Goal: Task Accomplishment & Management: Manage account settings

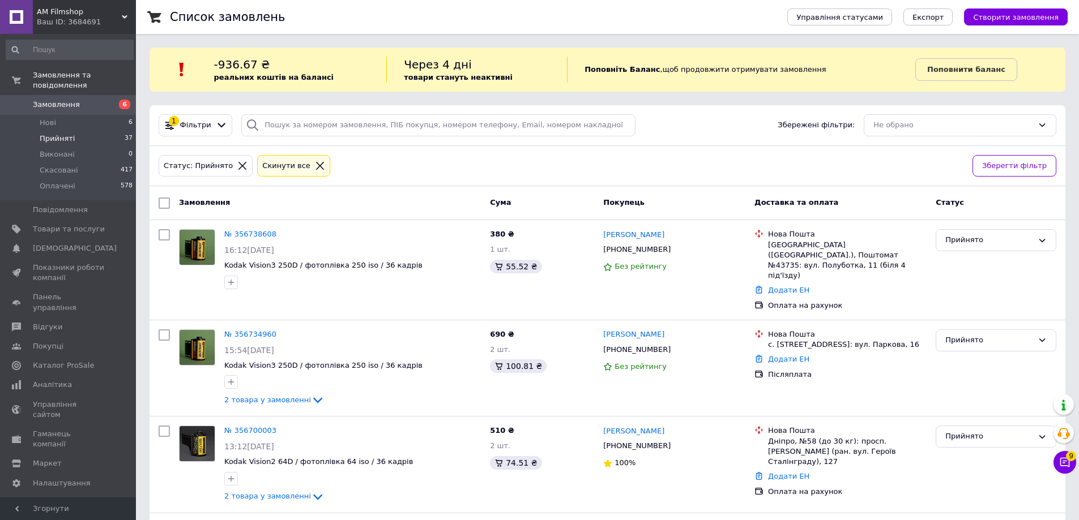
click at [57, 134] on span "Прийняті" at bounding box center [57, 139] width 35 height 10
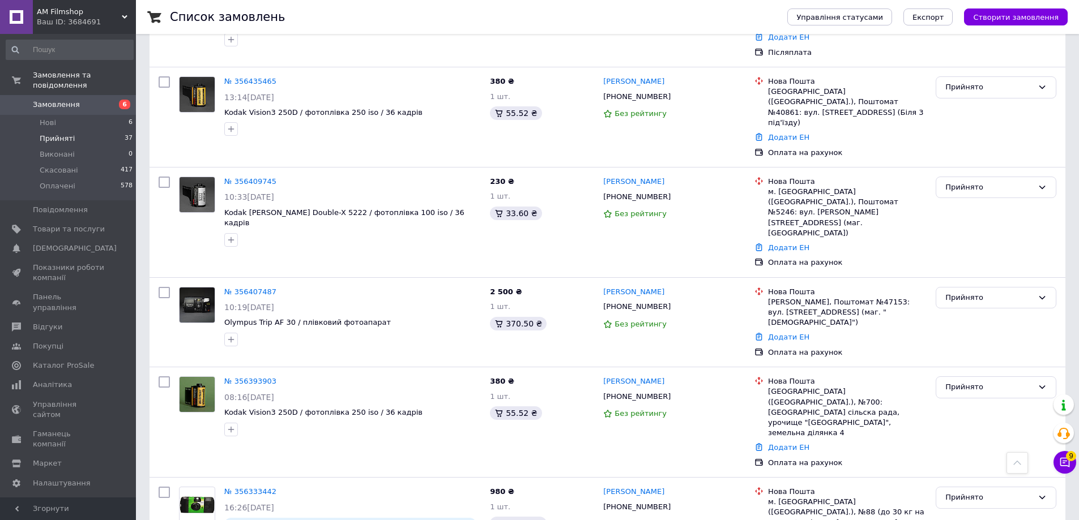
scroll to position [1189, 0]
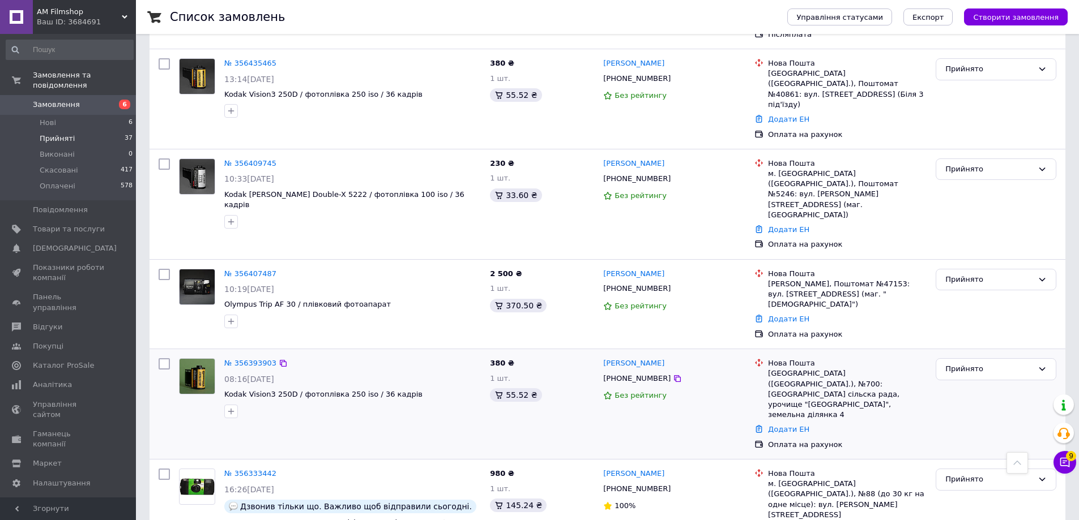
click at [164, 358] on input "checkbox" at bounding box center [164, 363] width 11 height 11
checkbox input "true"
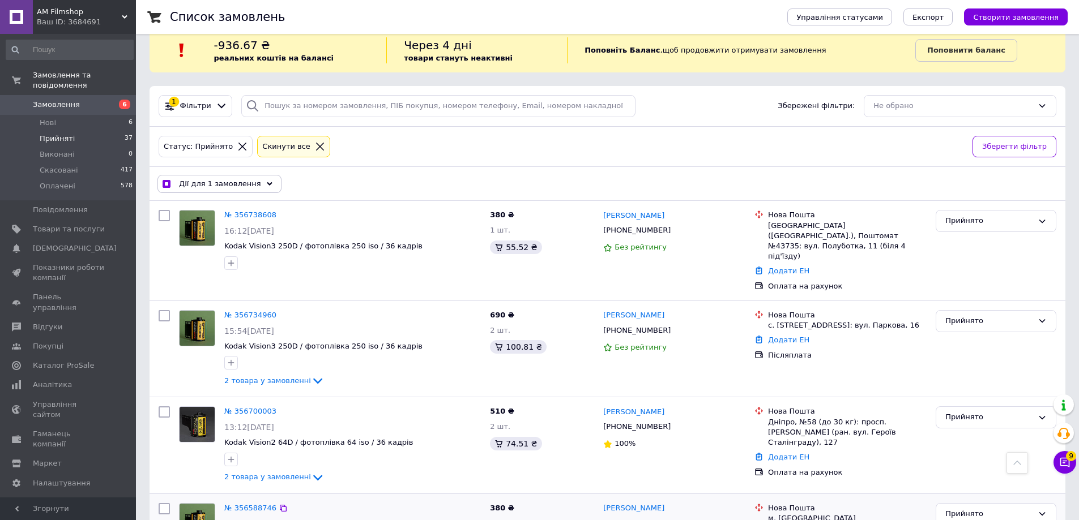
scroll to position [0, 0]
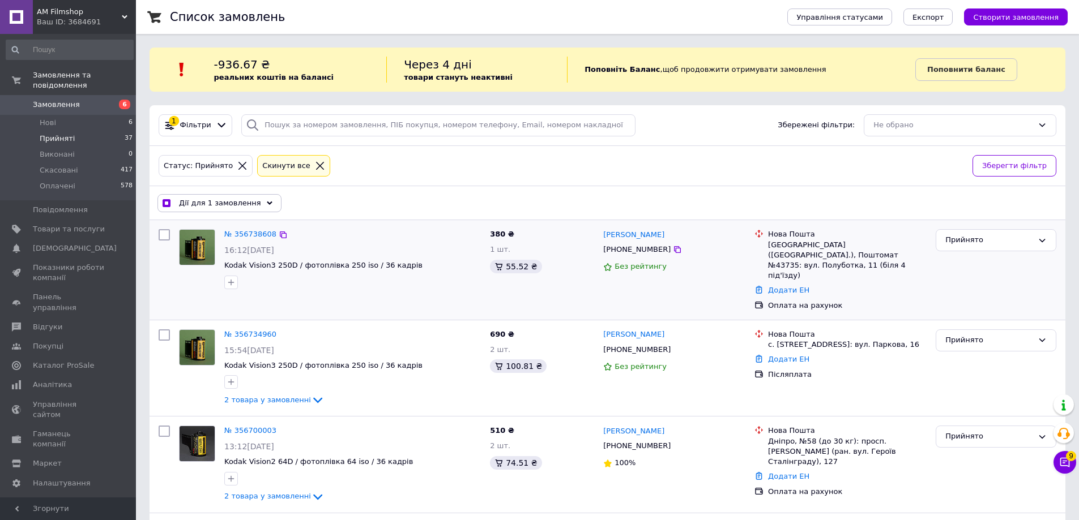
click at [165, 236] on input "checkbox" at bounding box center [164, 234] width 11 height 11
checkbox input "true"
click at [164, 233] on input "checkbox" at bounding box center [164, 234] width 11 height 11
checkbox input "false"
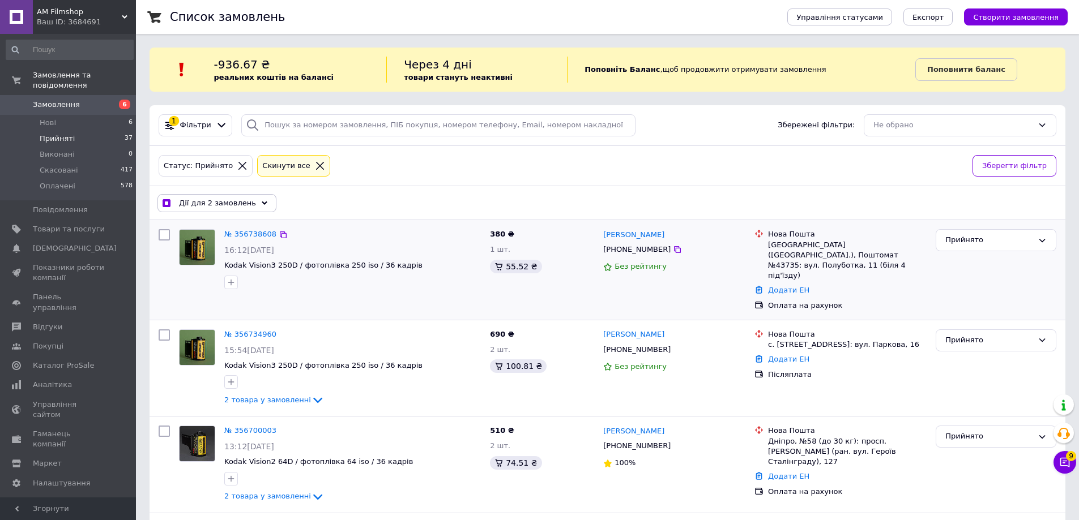
checkbox input "true"
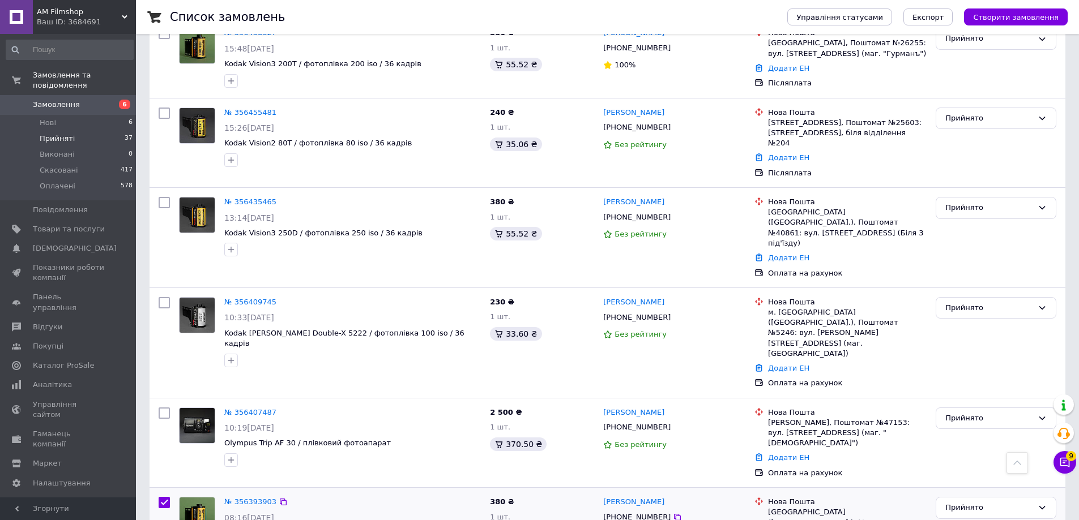
scroll to position [1189, 0]
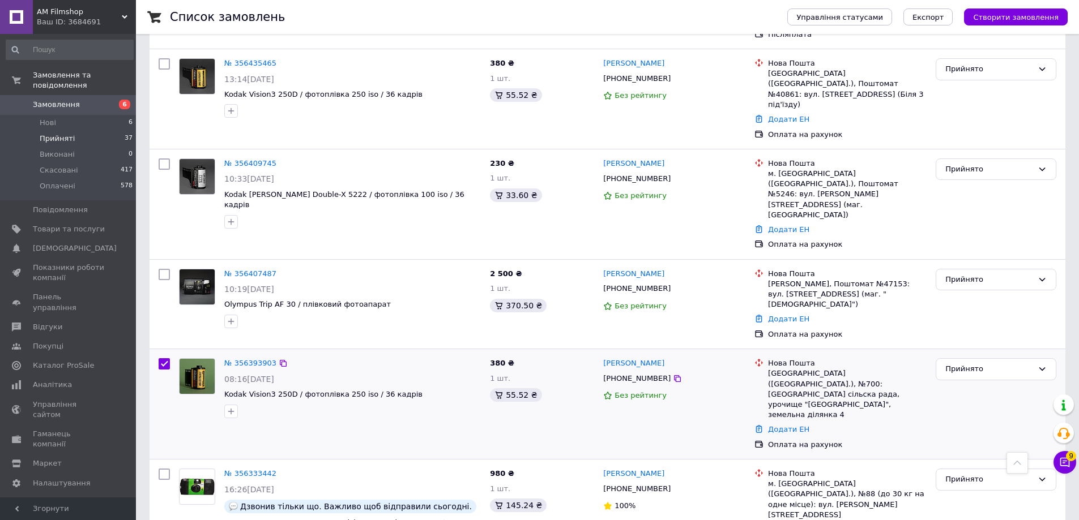
click at [165, 358] on input "checkbox" at bounding box center [164, 363] width 11 height 11
checkbox input "false"
drag, startPoint x: 699, startPoint y: 232, endPoint x: 609, endPoint y: 234, distance: 90.1
click at [609, 373] on div "[PHONE_NUMBER]" at bounding box center [674, 379] width 144 height 12
copy div "380975337133"
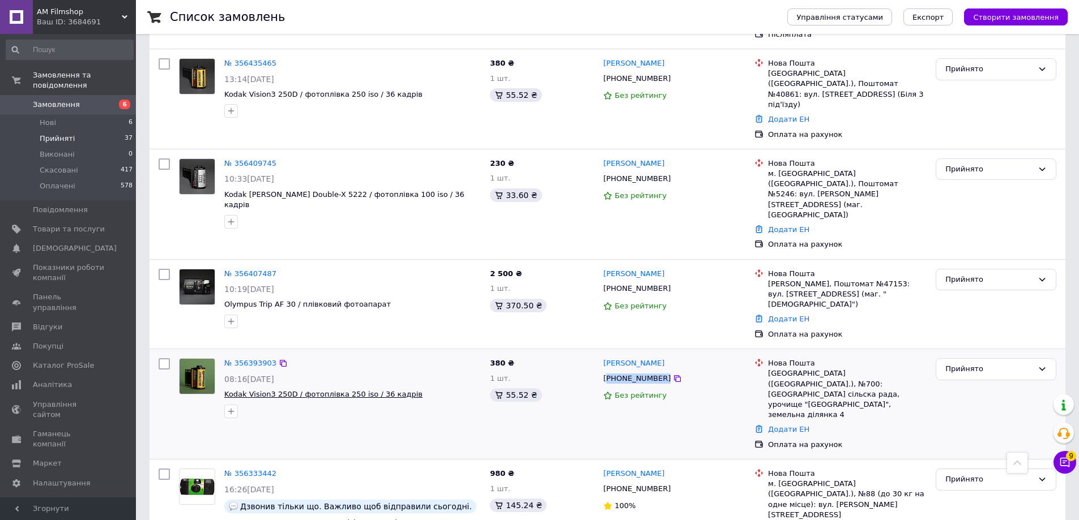
click at [375, 390] on span "Kodak Vision3 250D / фотоплівка 250 iso / 36 кадрів" at bounding box center [323, 394] width 198 height 8
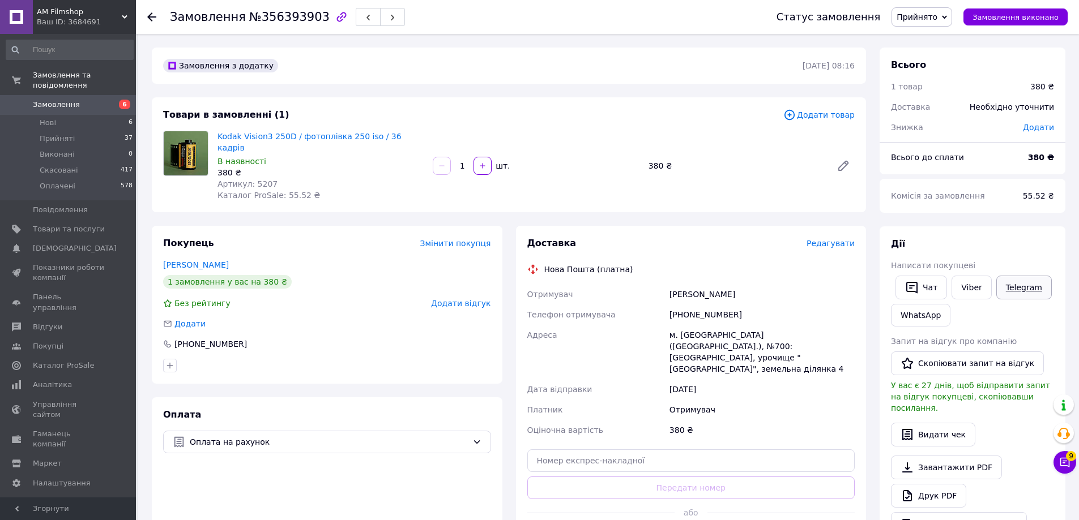
click at [1018, 288] on link "Telegram" at bounding box center [1023, 288] width 55 height 24
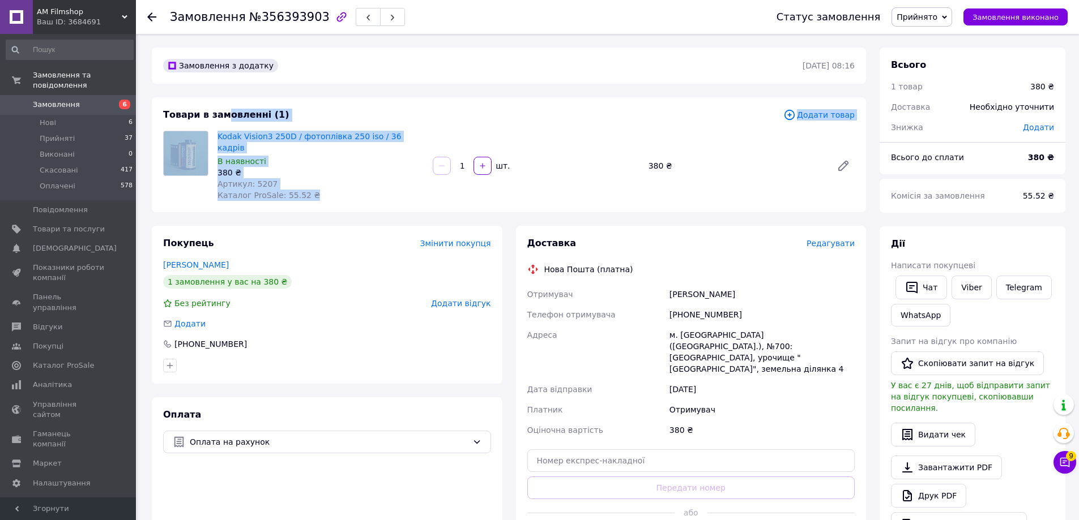
drag, startPoint x: 446, startPoint y: 138, endPoint x: 221, endPoint y: 120, distance: 225.5
click at [221, 120] on div "Товари в замовленні (1) Додати товар Kodak Vision3 250D / фотоплівка 250 iso / …" at bounding box center [509, 154] width 714 height 115
click at [488, 108] on div "Товари в замовленні (1) Додати товар Kodak Vision3 250D / фотоплівка 250 iso / …" at bounding box center [509, 154] width 714 height 115
click at [451, 127] on div "Товари в замовленні (1) Додати товар Kodak Vision3 250D / фотоплівка 250 iso / …" at bounding box center [509, 154] width 714 height 115
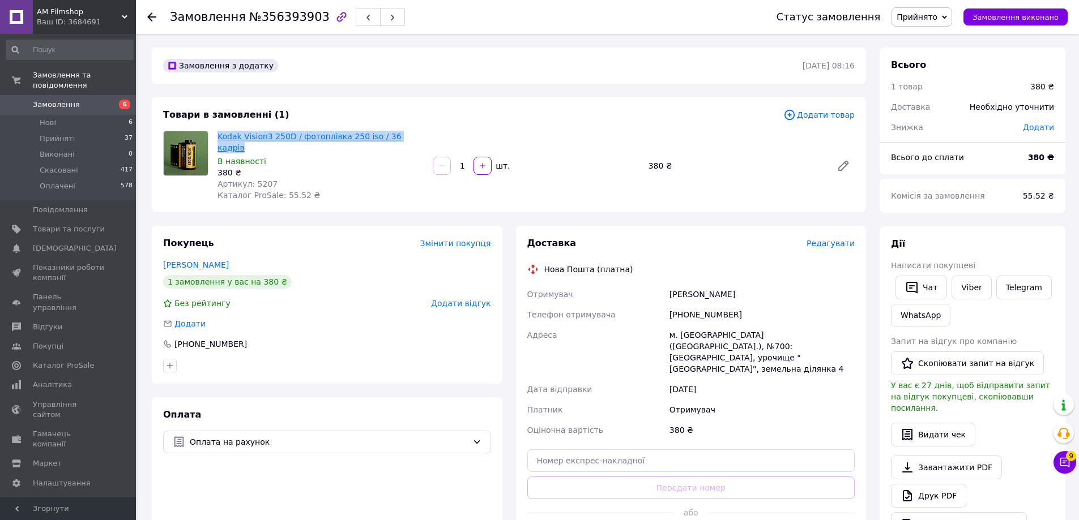
drag, startPoint x: 443, startPoint y: 133, endPoint x: 217, endPoint y: 139, distance: 225.4
click at [217, 139] on div "Kodak Vision3 250D / фотоплівка 250 iso / 36 кадрів В наявності 380 ₴ Артикул: …" at bounding box center [536, 166] width 646 height 75
copy link "Kodak Vision3 250D / фотоплівка 250 iso / 36 кадрів"
click at [916, 288] on icon "button" at bounding box center [912, 288] width 14 height 14
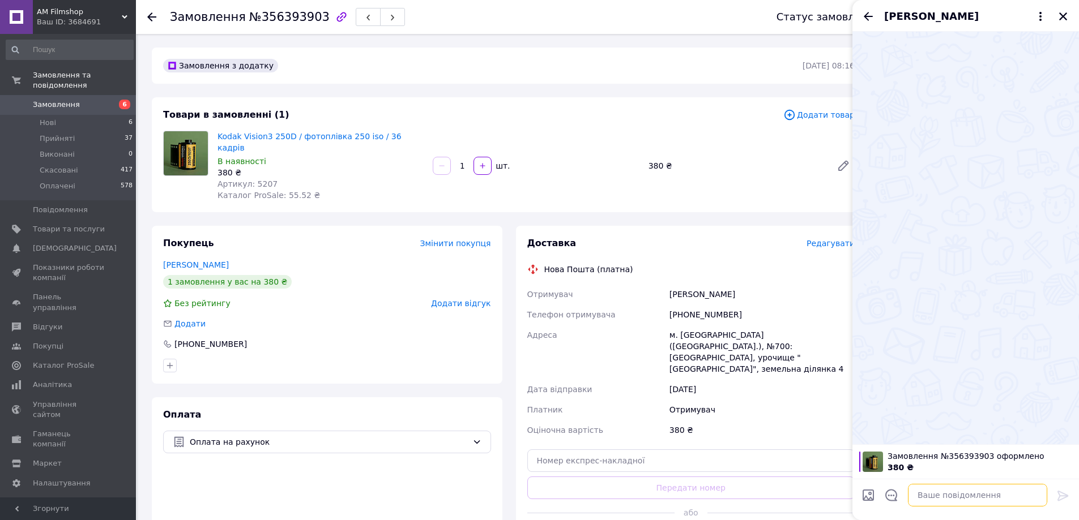
click at [961, 505] on textarea at bounding box center [977, 495] width 139 height 23
paste textarea "Вітаю ) Дякую за ваше замовлення: Kodak Vision3 250D / фотоплівка 250 iso / 36 …"
type textarea "Вітаю ) Дякую за ваше замовлення: Kodak Vision3 250D / фотоплівка 250 iso / 36 …"
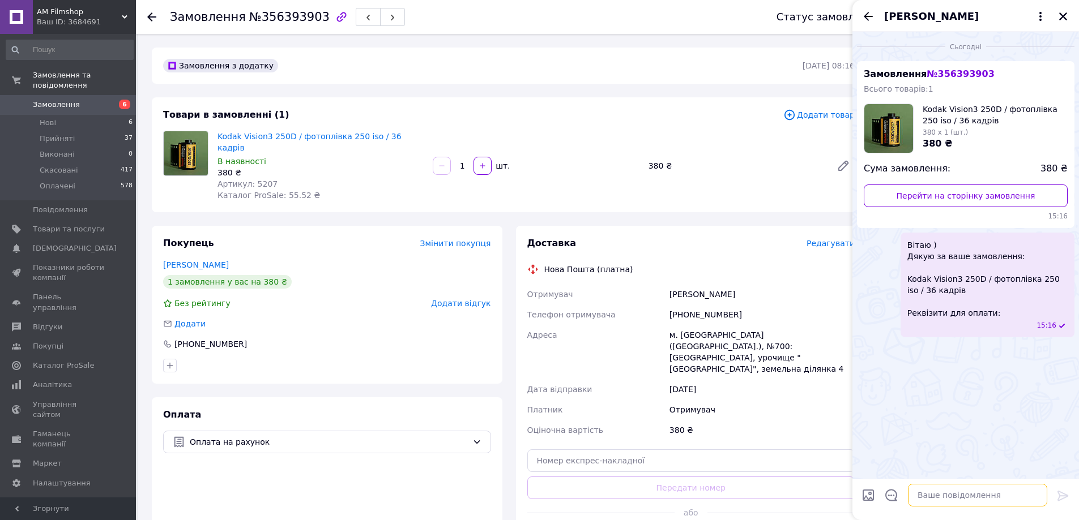
click at [952, 502] on textarea at bounding box center [977, 495] width 139 height 23
paste textarea "ФОП ШІБУТ КИРИЛ ВАЛЕРІЙОВИЧ 3345111292 UA783220010000026007330151724 Призначенн…"
type textarea "ФОП ШІБУТ КИРИЛ ВАЛЕРІЙОВИЧ 3345111292 UA783220010000026007330151724 Призначенн…"
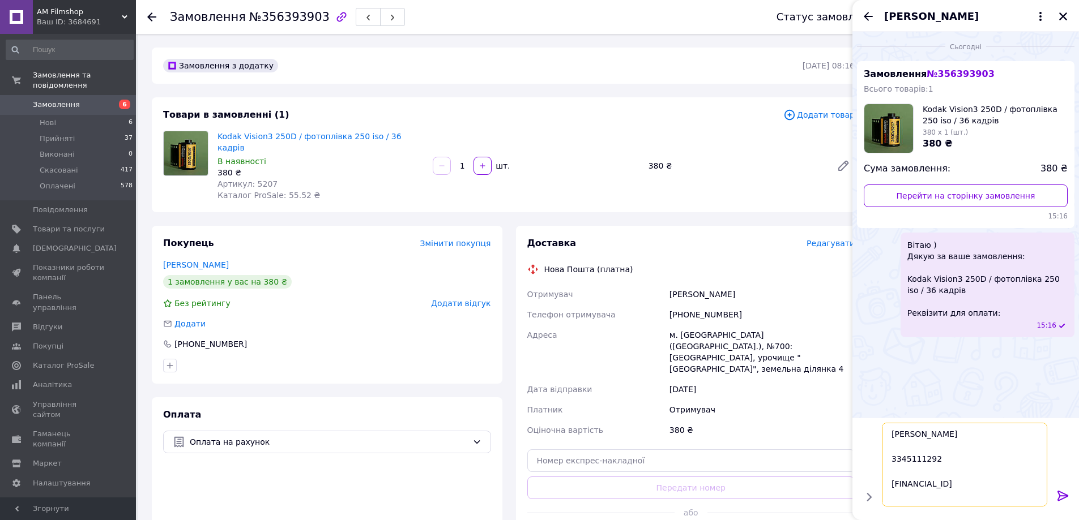
scroll to position [51, 0]
click at [969, 438] on textarea "ФОП ШІБУТ КИРИЛ ВАЛЕРІЙОВИЧ 3345111292 UA783220010000026007330151724 Призначенн…" at bounding box center [966, 465] width 162 height 84
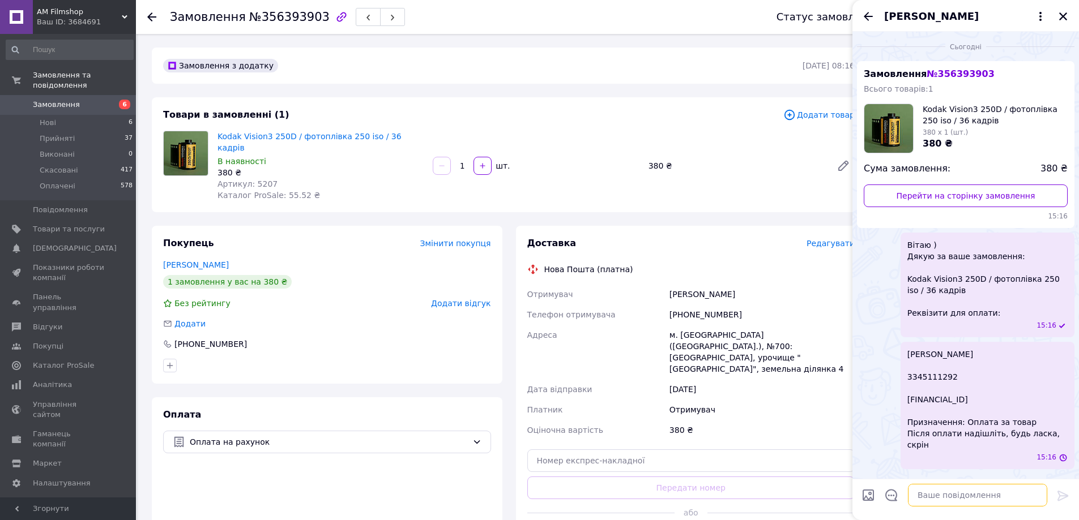
scroll to position [0, 0]
click at [990, 494] on textarea at bounding box center [977, 495] width 139 height 23
paste textarea "UA783220010000026007330151724"
type textarea "UA783220010000026007330151724"
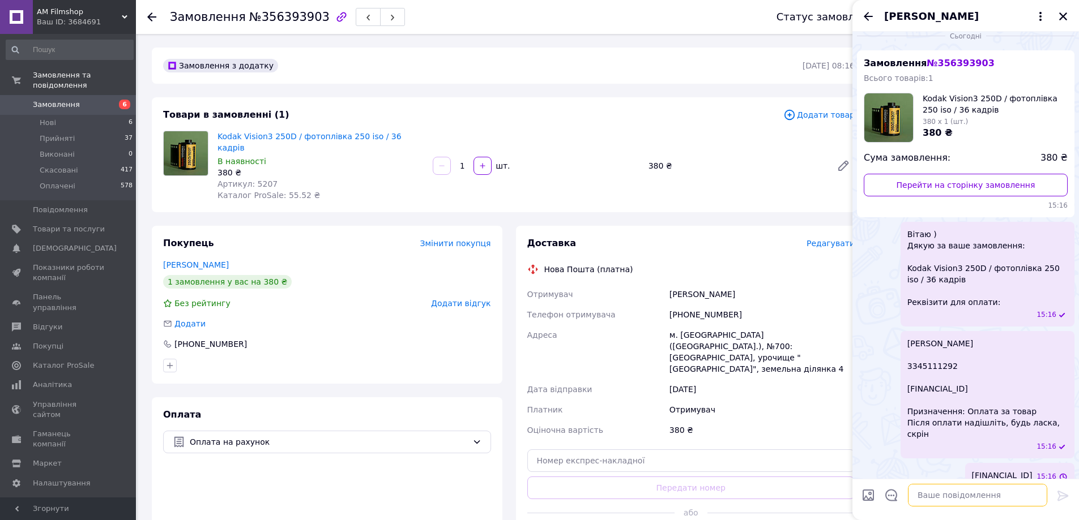
scroll to position [14, 0]
click at [867, 14] on icon "Назад" at bounding box center [867, 16] width 9 height 8
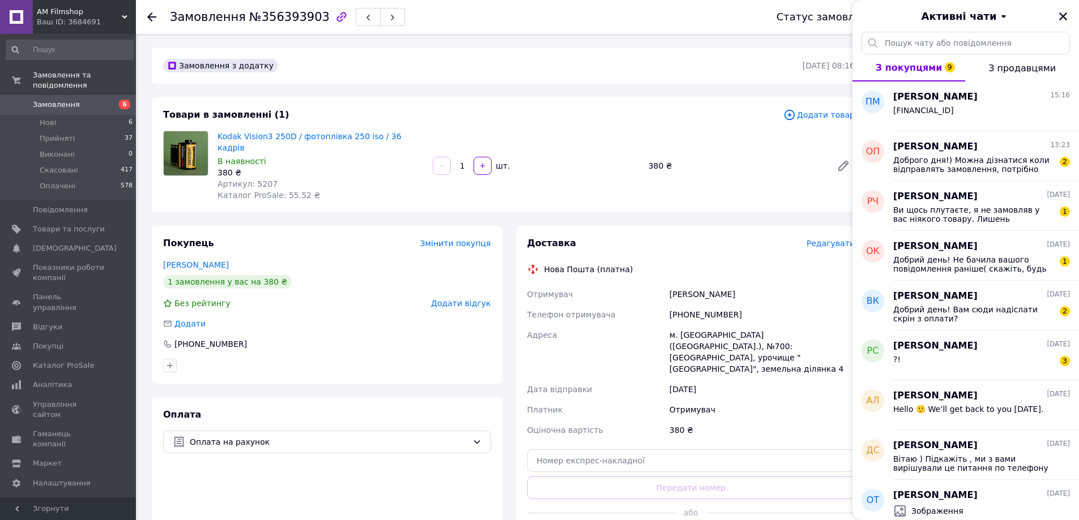
click at [1067, 15] on icon "Закрити" at bounding box center [1063, 16] width 10 height 10
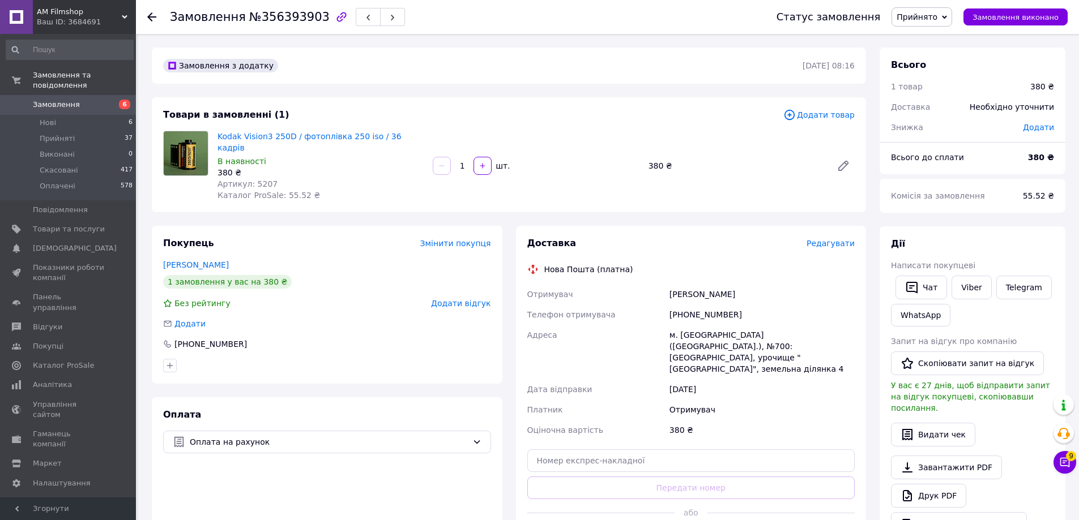
click at [155, 15] on icon at bounding box center [151, 16] width 9 height 9
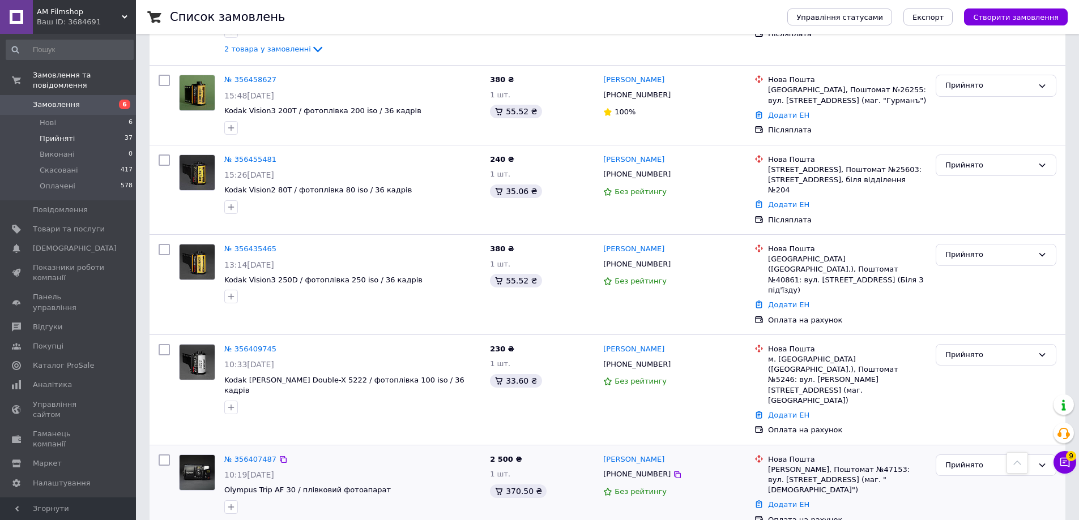
scroll to position [1060, 0]
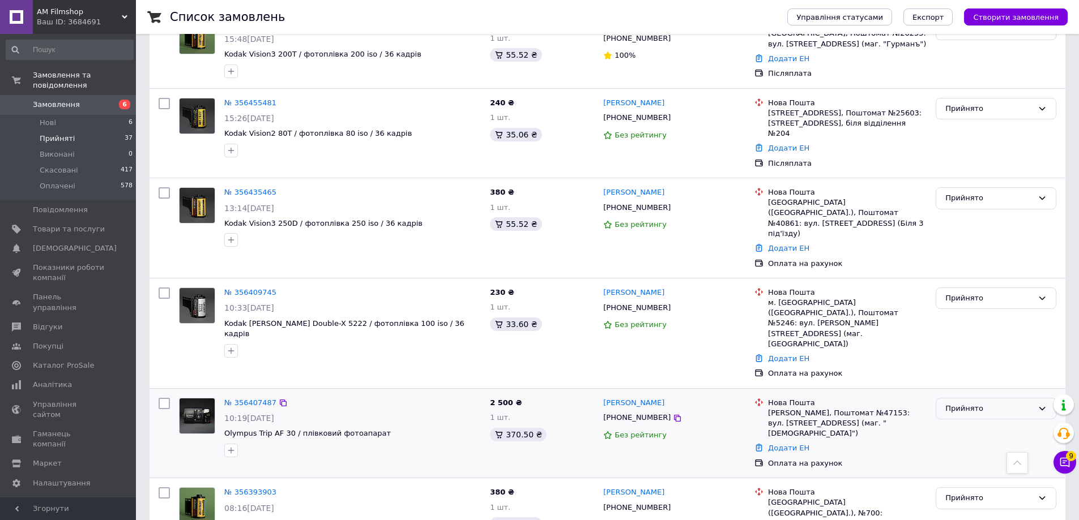
click at [1003, 398] on div "Прийнято" at bounding box center [995, 409] width 121 height 22
click at [983, 443] on li "Скасовано" at bounding box center [995, 453] width 119 height 21
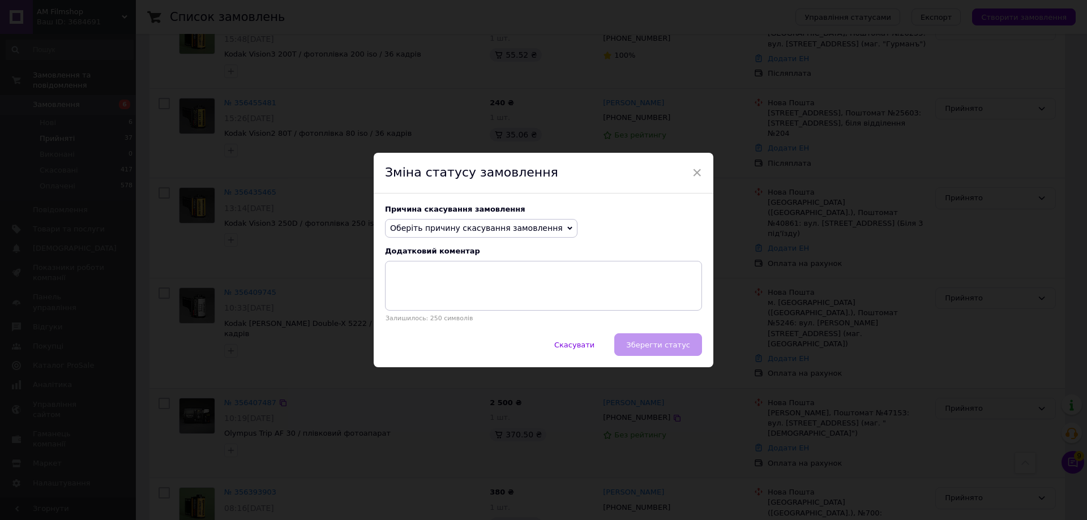
click at [486, 219] on span "Оберіть причину скасування замовлення" at bounding box center [481, 228] width 193 height 19
click at [476, 268] on li "Немає різновиду товару" at bounding box center [481, 266] width 191 height 16
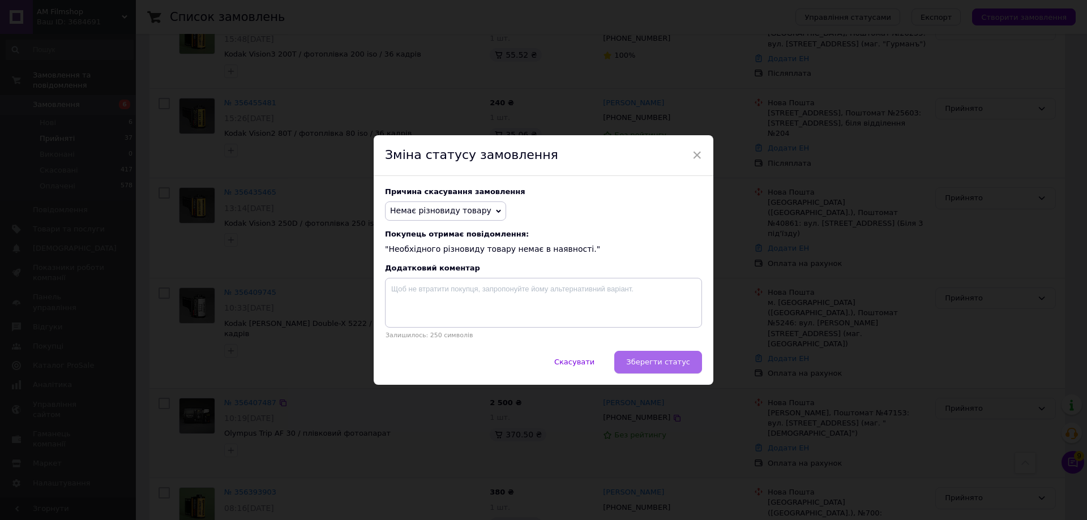
click at [677, 362] on span "Зберегти статус" at bounding box center [658, 362] width 64 height 8
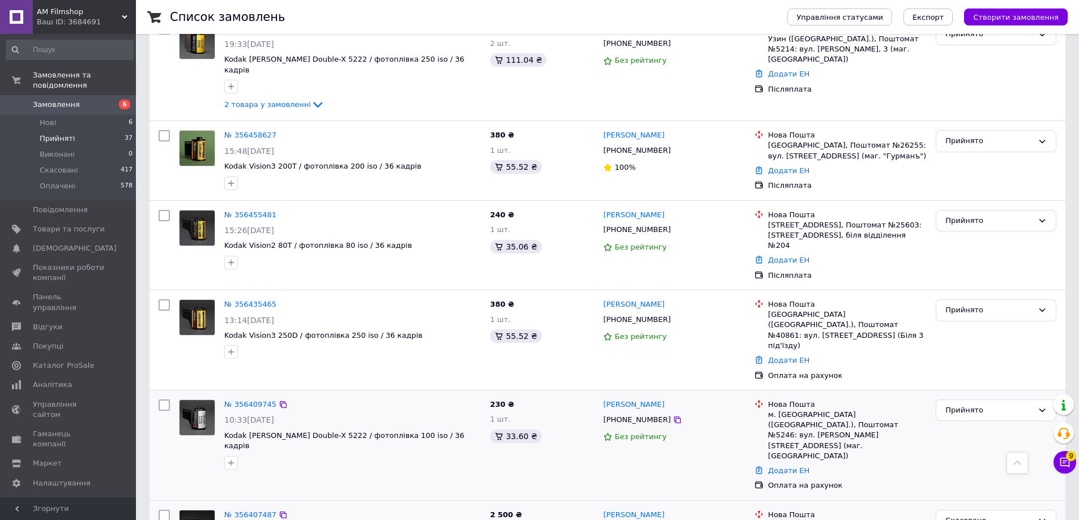
scroll to position [947, 0]
drag, startPoint x: 700, startPoint y: 315, endPoint x: 608, endPoint y: 317, distance: 91.7
click at [608, 415] on div "[PHONE_NUMBER]" at bounding box center [674, 421] width 144 height 12
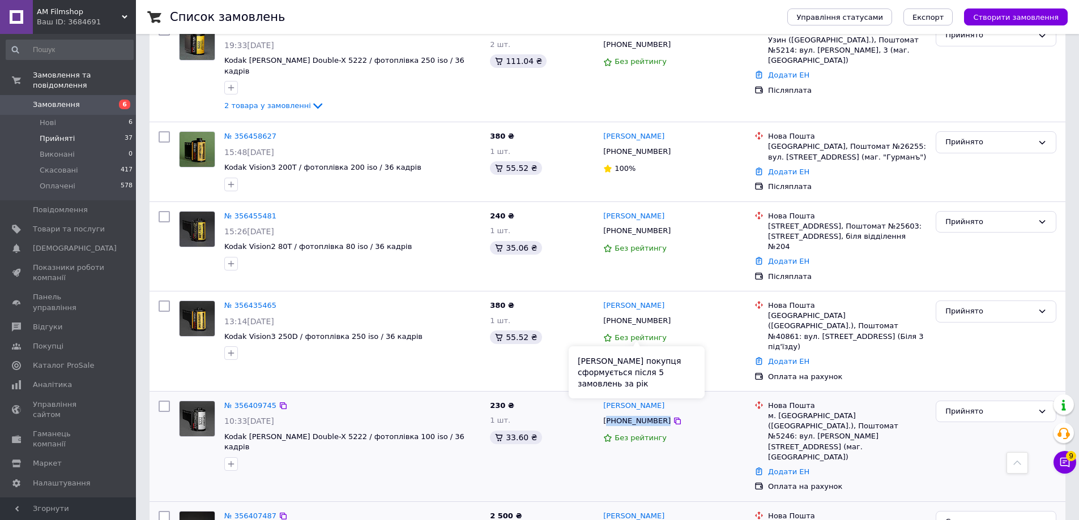
copy div "380957749891"
click at [379, 433] on span "Kodak [PERSON_NAME] Double-X 5222 / фотоплівка 100 iso / 36 кадрів" at bounding box center [344, 442] width 240 height 19
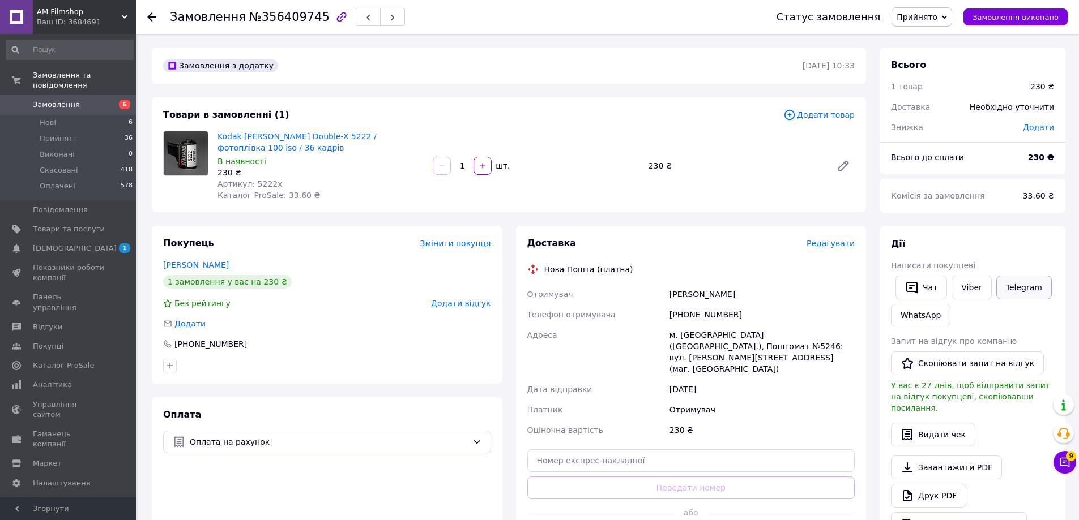
click at [1020, 286] on link "Telegram" at bounding box center [1023, 288] width 55 height 24
click at [919, 293] on button "Чат" at bounding box center [921, 288] width 52 height 24
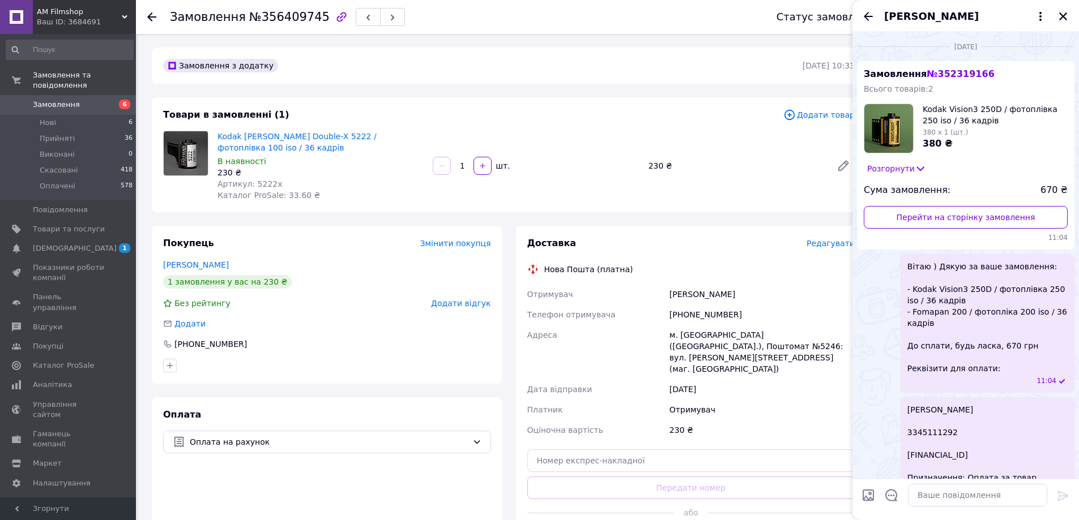
scroll to position [624, 0]
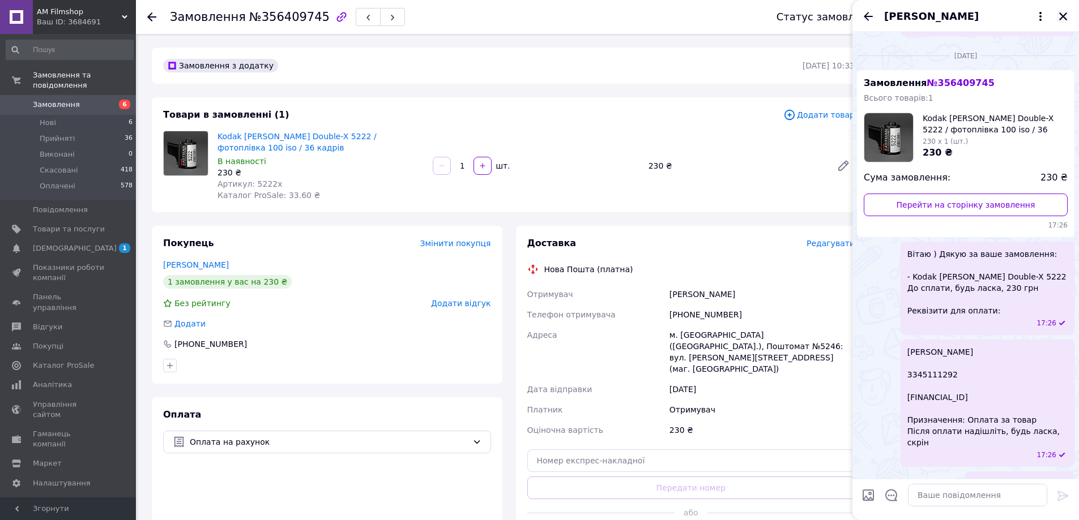
click at [1065, 14] on icon "Закрити" at bounding box center [1063, 16] width 8 height 8
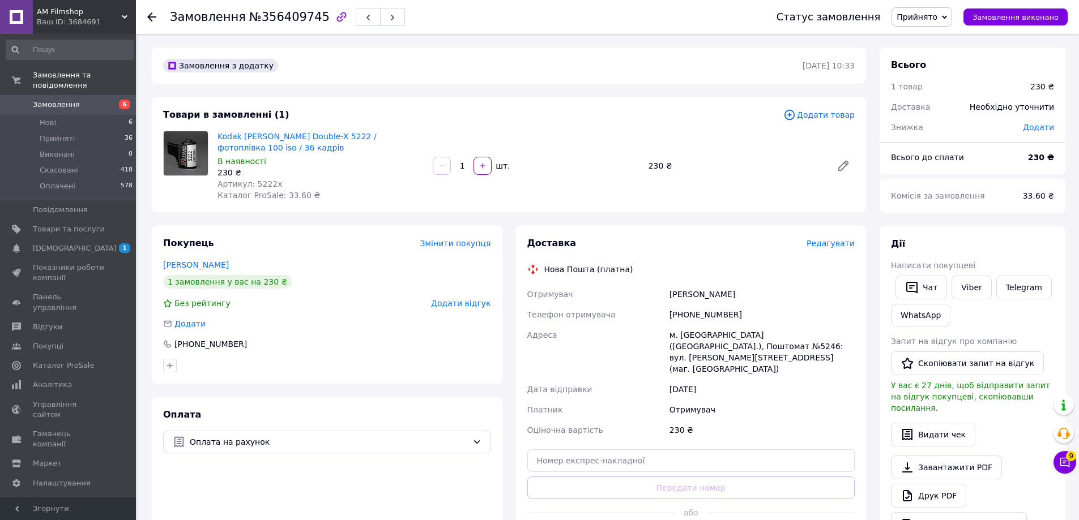
click at [716, 314] on div "[PHONE_NUMBER]" at bounding box center [762, 315] width 190 height 20
click at [713, 166] on div "230 ₴" at bounding box center [735, 166] width 183 height 16
click at [652, 164] on div "230 ₴" at bounding box center [735, 166] width 183 height 16
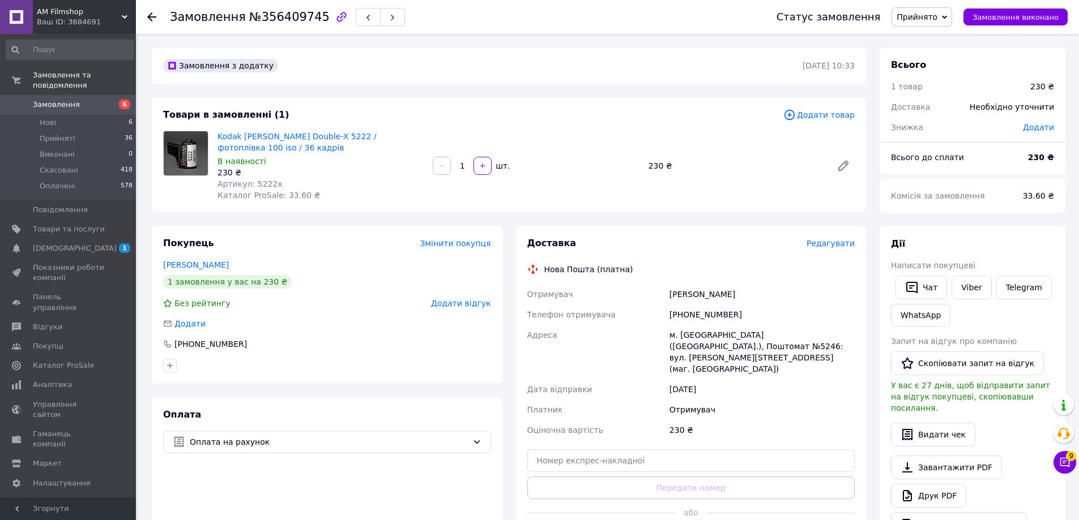
click at [295, 194] on span "Каталог ProSale: 33.60 ₴" at bounding box center [268, 195] width 102 height 9
click at [285, 194] on span "Каталог ProSale: 33.60 ₴" at bounding box center [268, 195] width 102 height 9
click at [277, 198] on span "Каталог ProSale: 33.60 ₴" at bounding box center [268, 195] width 102 height 9
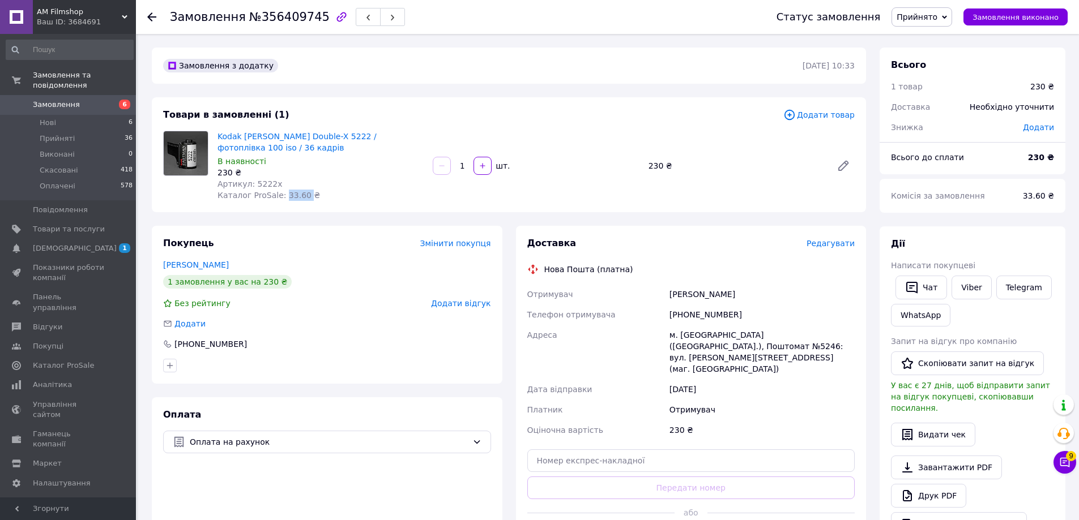
click at [282, 194] on span "Каталог ProSale: 33.60 ₴" at bounding box center [268, 195] width 102 height 9
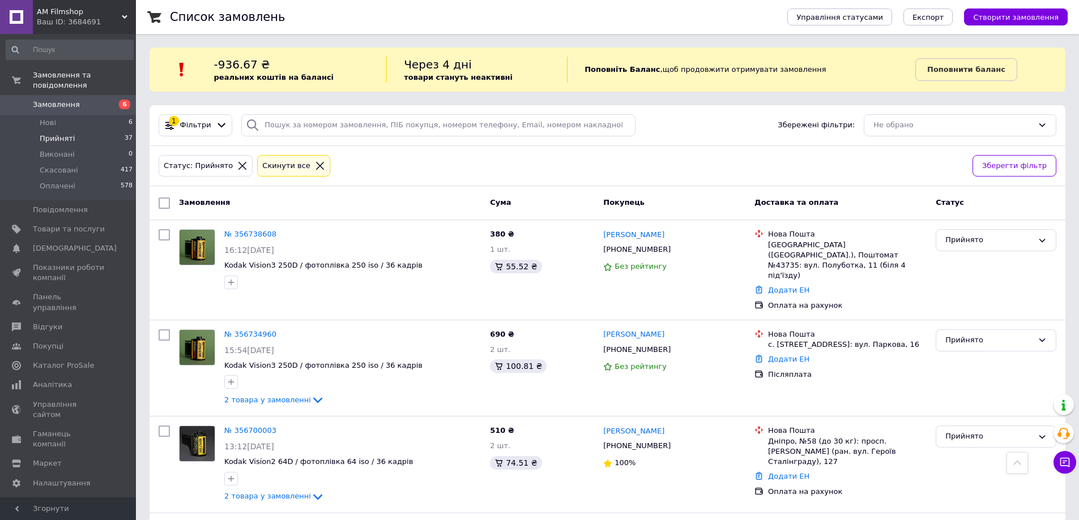
scroll to position [947, 0]
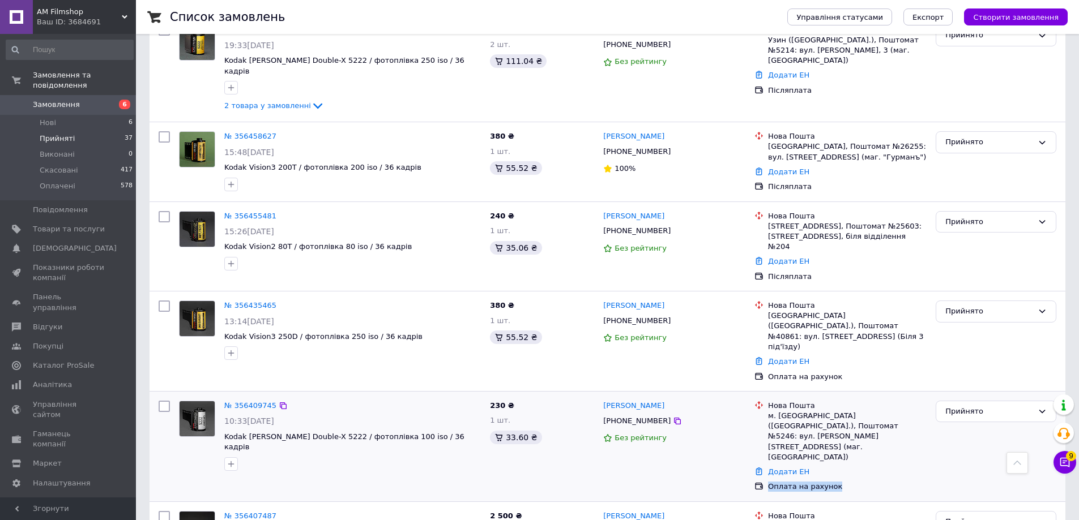
drag, startPoint x: 848, startPoint y: 352, endPoint x: 768, endPoint y: 351, distance: 80.4
click at [768, 482] on div "Оплата на рахунок" at bounding box center [847, 487] width 159 height 10
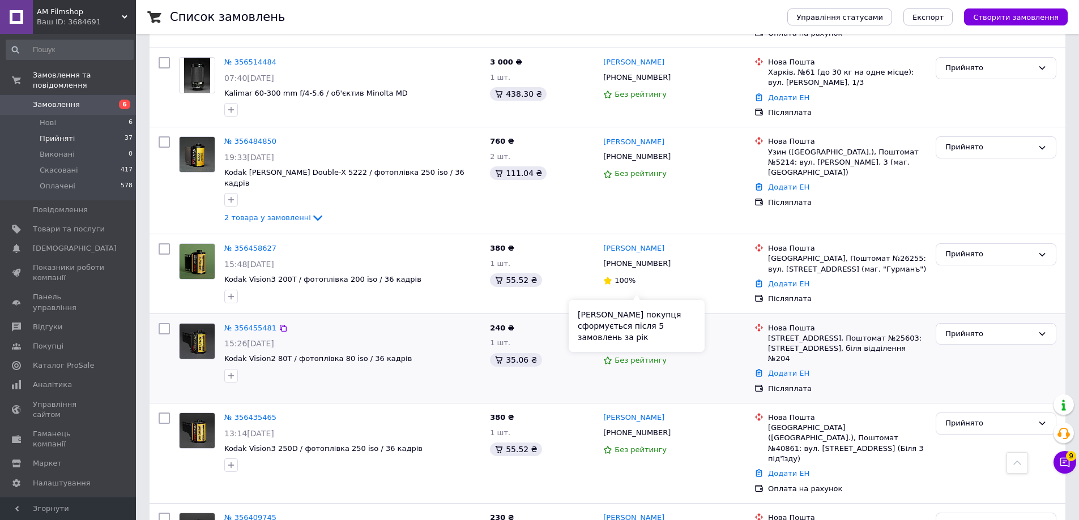
scroll to position [833, 0]
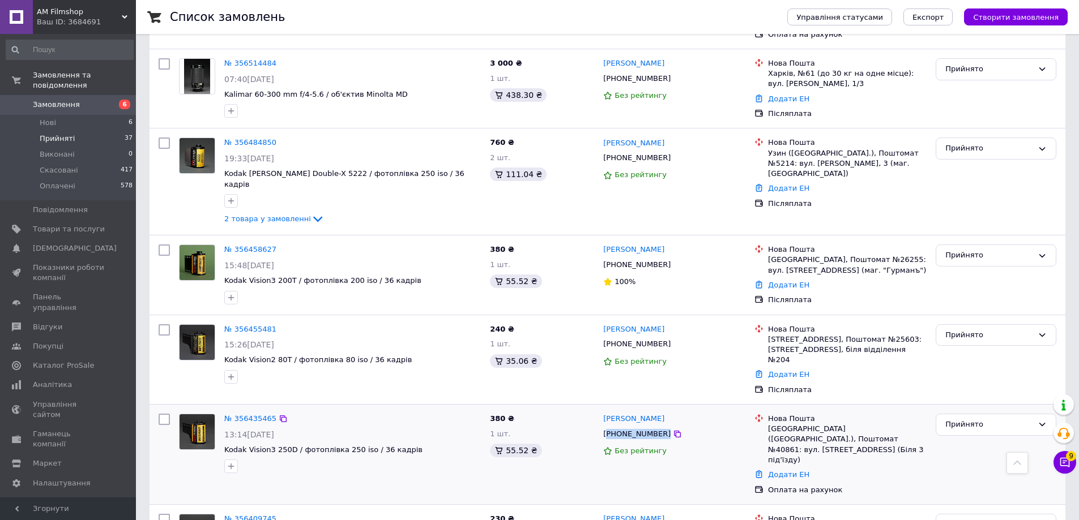
drag, startPoint x: 702, startPoint y: 353, endPoint x: 609, endPoint y: 354, distance: 92.3
click at [609, 428] on div "+380956444910" at bounding box center [674, 434] width 144 height 12
copy div "380956444910"
click at [974, 419] on div "Прийнято" at bounding box center [989, 425] width 88 height 12
click at [984, 480] on li "Оплачено" at bounding box center [995, 490] width 119 height 21
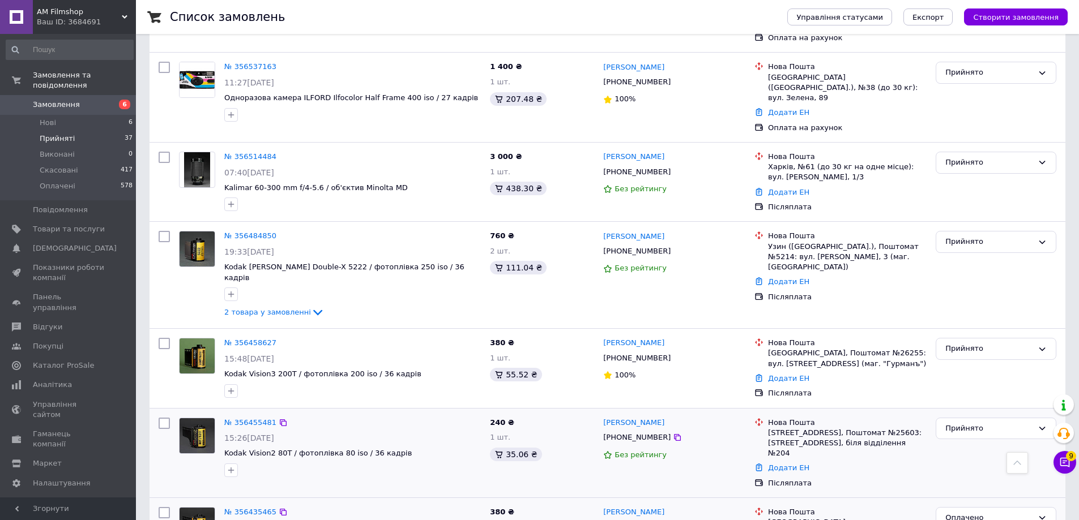
scroll to position [720, 0]
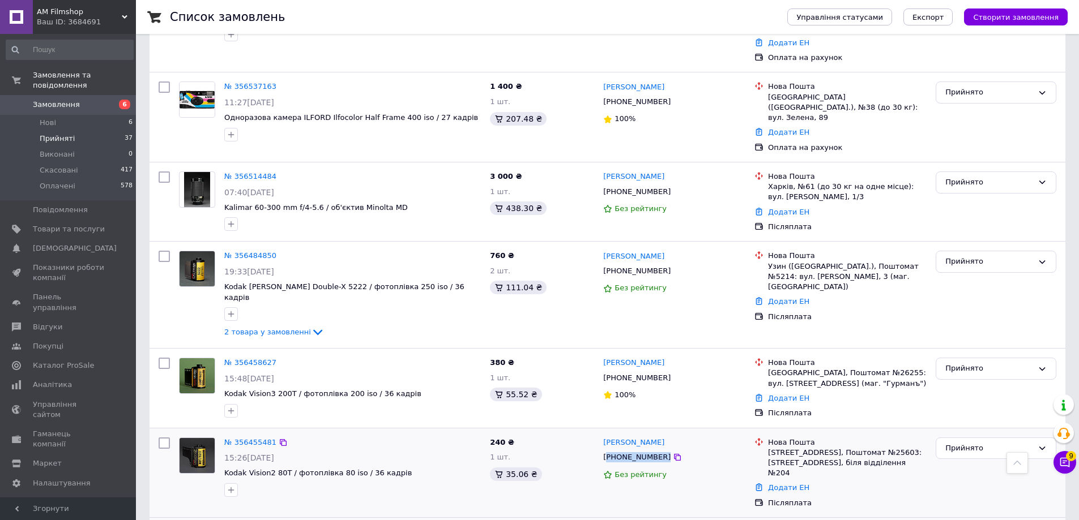
drag, startPoint x: 720, startPoint y: 386, endPoint x: 609, endPoint y: 387, distance: 111.0
click at [609, 451] on div "[PHONE_NUMBER]" at bounding box center [674, 457] width 144 height 12
copy div "380930369062"
click at [373, 469] on span "Kodak Vision2 80T / фотоплівка 80 iso / 36 кадрів" at bounding box center [317, 473] width 187 height 8
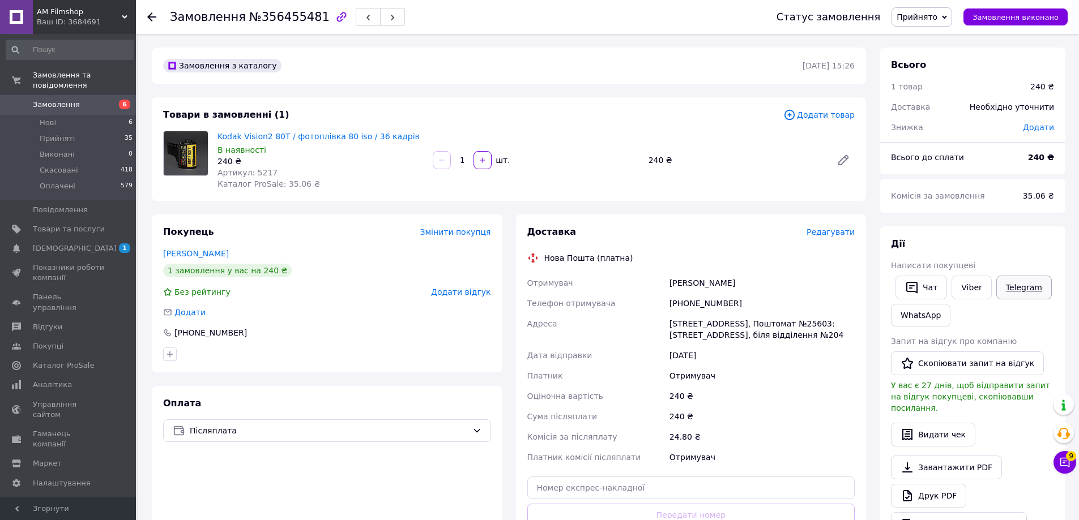
click at [1020, 284] on link "Telegram" at bounding box center [1023, 288] width 55 height 24
click at [152, 16] on icon at bounding box center [151, 16] width 9 height 9
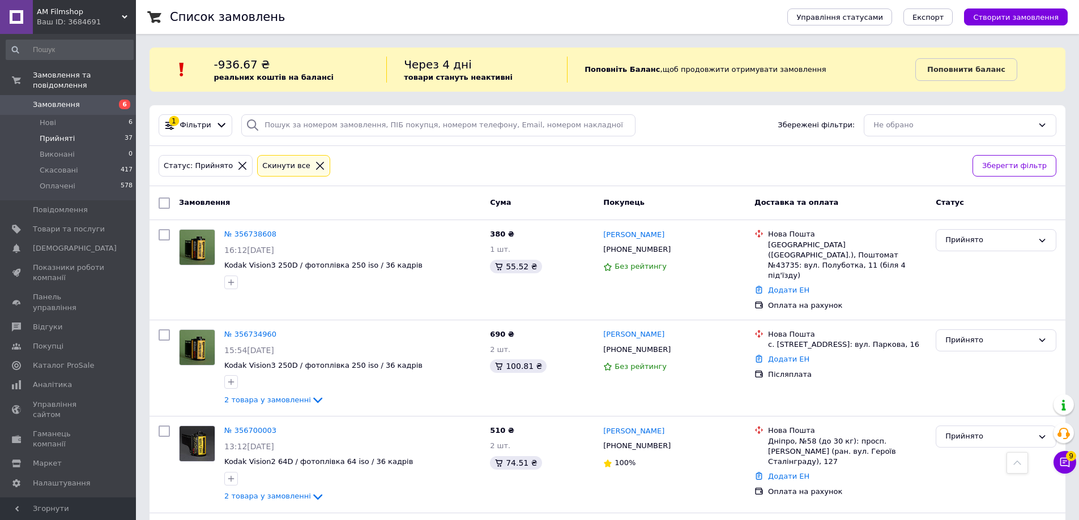
scroll to position [720, 0]
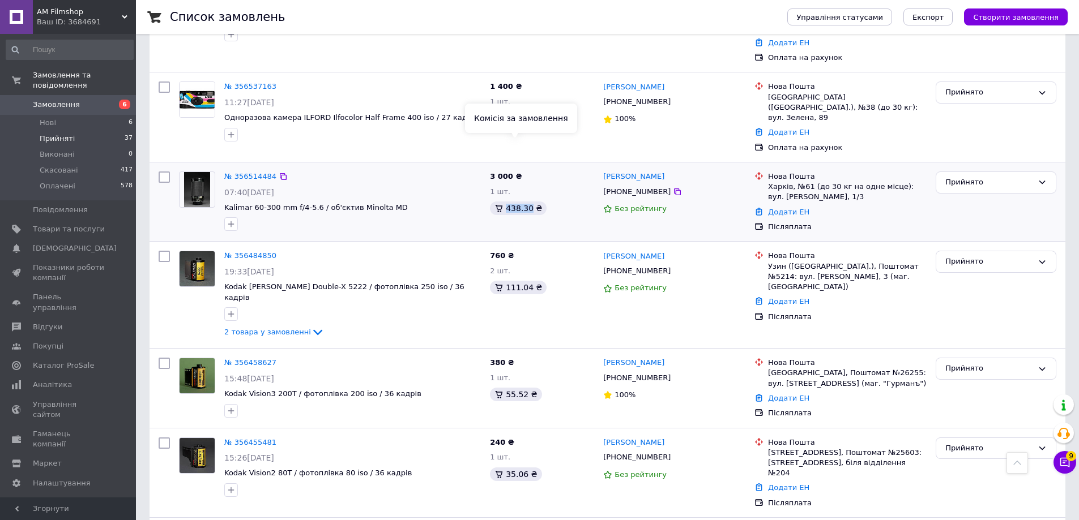
drag, startPoint x: 507, startPoint y: 147, endPoint x: 527, endPoint y: 149, distance: 19.9
click at [527, 202] on div "438.30 ₴" at bounding box center [518, 209] width 57 height 14
drag, startPoint x: 508, startPoint y: 404, endPoint x: 517, endPoint y: 405, distance: 8.7
click at [517, 468] on div "35.06 ₴" at bounding box center [516, 475] width 52 height 14
drag, startPoint x: 508, startPoint y: 401, endPoint x: 520, endPoint y: 404, distance: 11.8
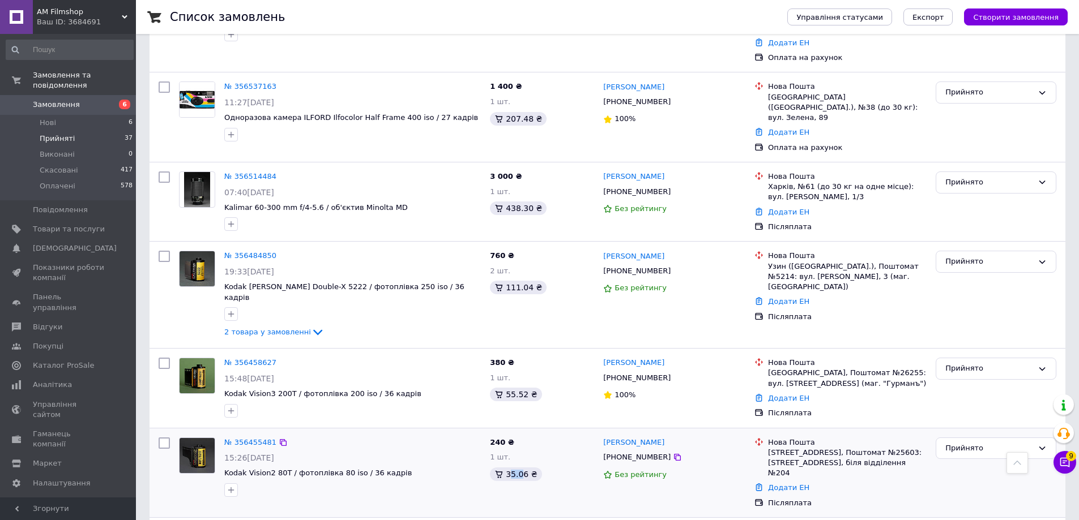
click at [520, 468] on div "35.06 ₴" at bounding box center [516, 475] width 52 height 14
click at [508, 468] on div "35.06 ₴" at bounding box center [516, 475] width 52 height 14
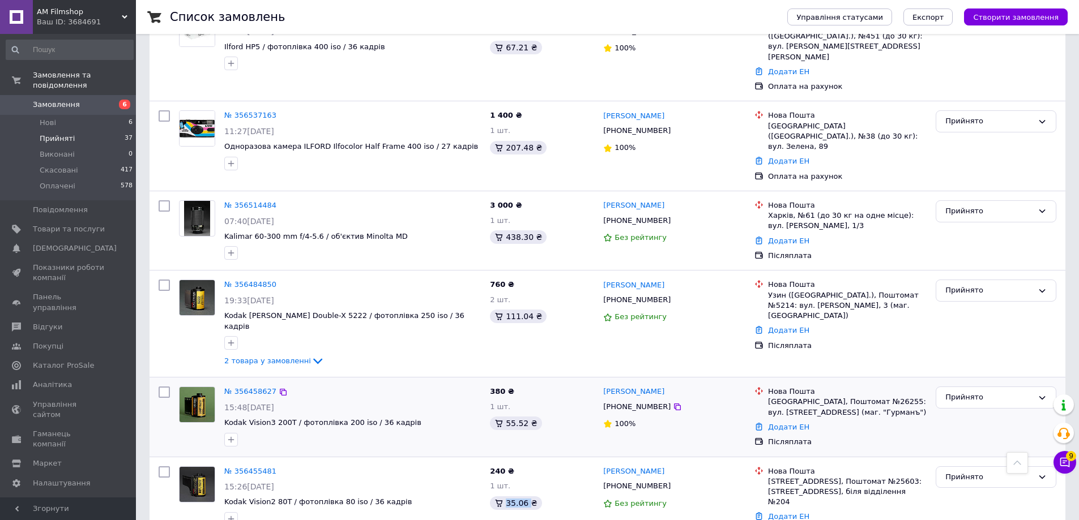
scroll to position [664, 0]
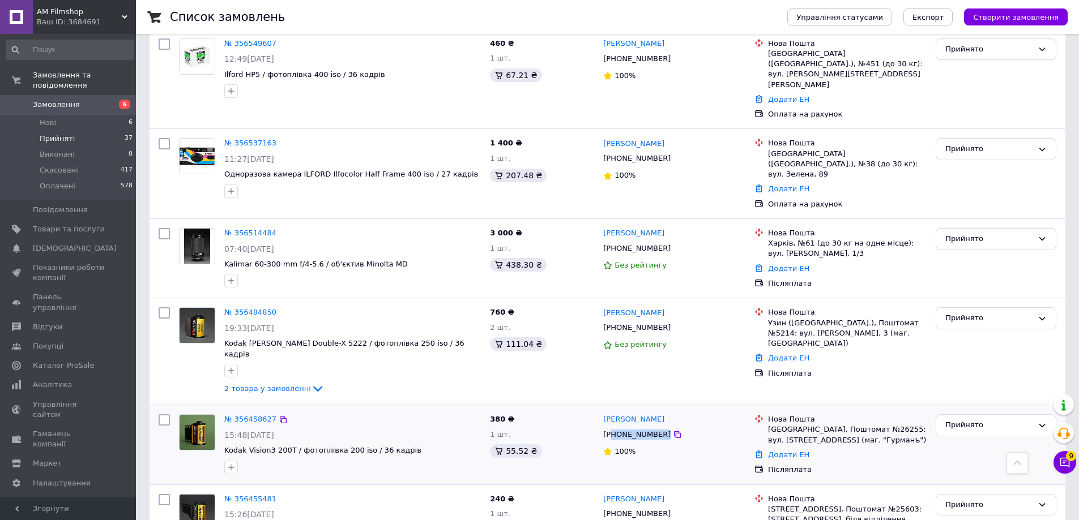
drag, startPoint x: 720, startPoint y: 363, endPoint x: 610, endPoint y: 365, distance: 109.3
click at [610, 429] on div "+380734673176" at bounding box center [674, 435] width 144 height 12
click at [699, 447] on div "100%" at bounding box center [674, 452] width 142 height 11
drag, startPoint x: 708, startPoint y: 366, endPoint x: 610, endPoint y: 365, distance: 98.5
click at [610, 429] on div "+380734673176" at bounding box center [674, 435] width 144 height 12
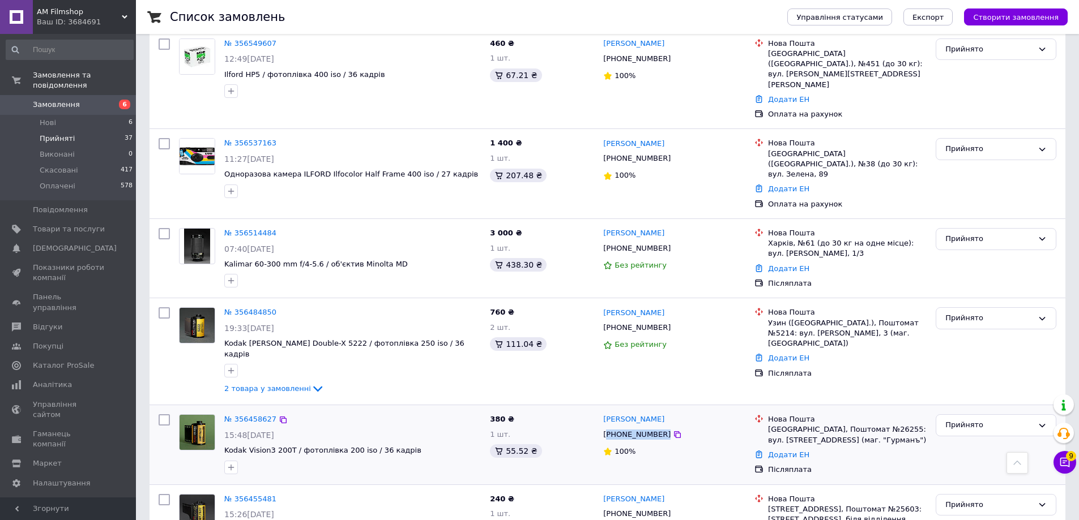
copy div "380734673176"
click at [960, 420] on div "Прийнято" at bounding box center [989, 426] width 88 height 12
click at [986, 480] on li "Оплачено" at bounding box center [995, 490] width 119 height 21
drag, startPoint x: 709, startPoint y: 258, endPoint x: 662, endPoint y: 266, distance: 47.2
click at [662, 303] on div "Катерина Аштема +380961919249 Без рейтингу" at bounding box center [673, 351] width 151 height 97
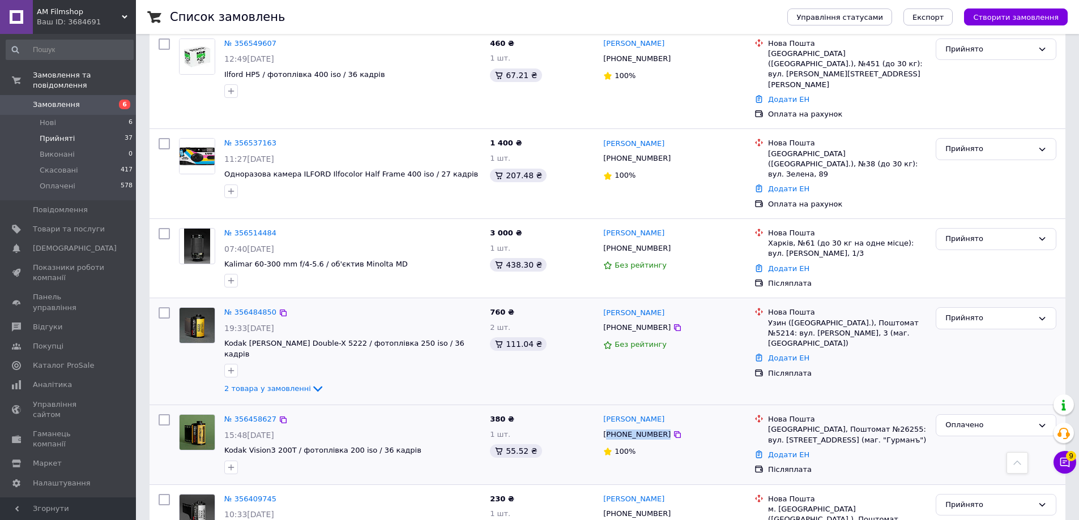
click at [719, 306] on div "Катерина Аштема" at bounding box center [674, 312] width 144 height 13
drag, startPoint x: 719, startPoint y: 267, endPoint x: 609, endPoint y: 273, distance: 109.4
click at [609, 322] on div "+380961919249" at bounding box center [674, 328] width 144 height 12
copy div "380961919249"
click at [290, 384] on span "2 товара у замовленні" at bounding box center [267, 388] width 87 height 8
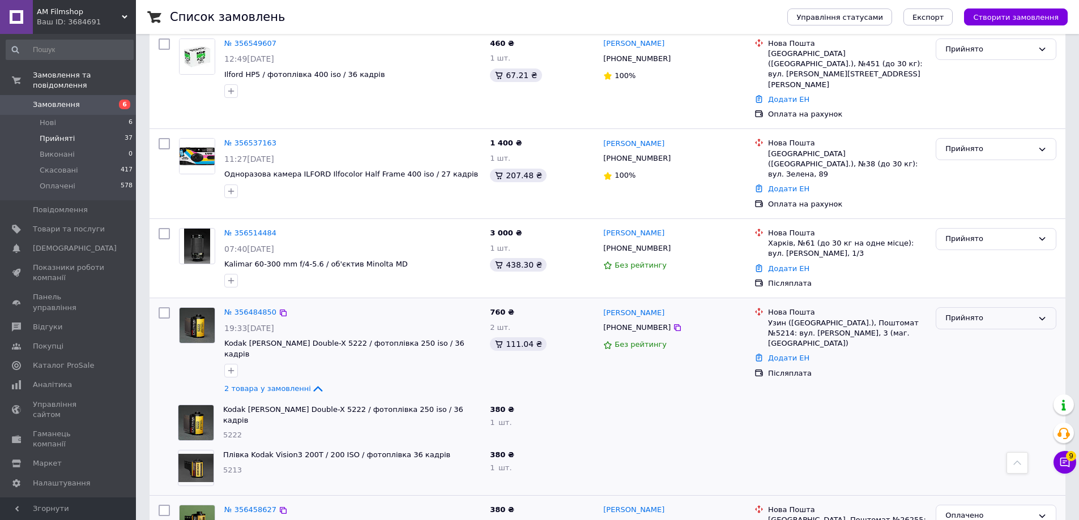
click at [1002, 313] on div "Прийнято" at bounding box center [989, 319] width 88 height 12
click at [1004, 313] on div "Прийнято" at bounding box center [989, 319] width 88 height 12
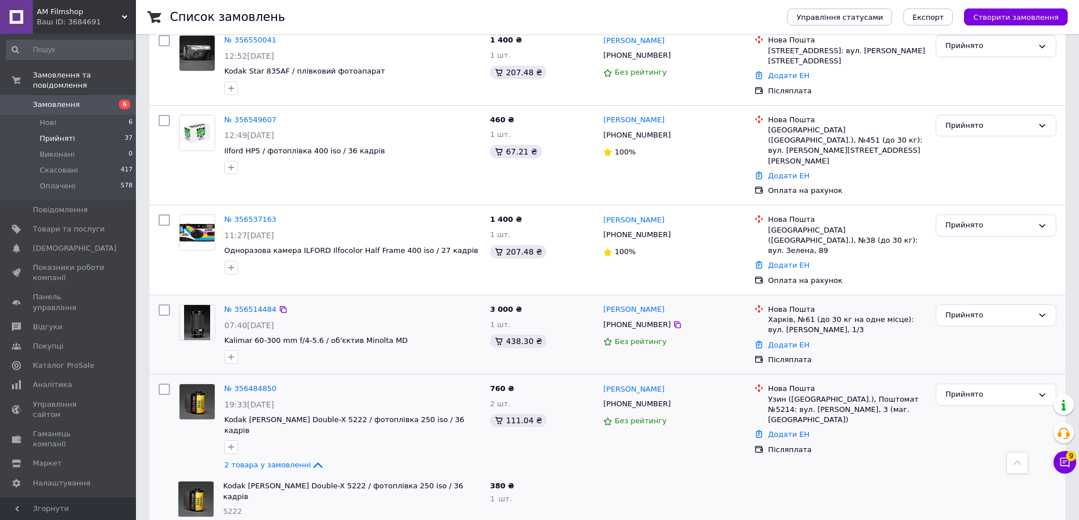
scroll to position [607, 0]
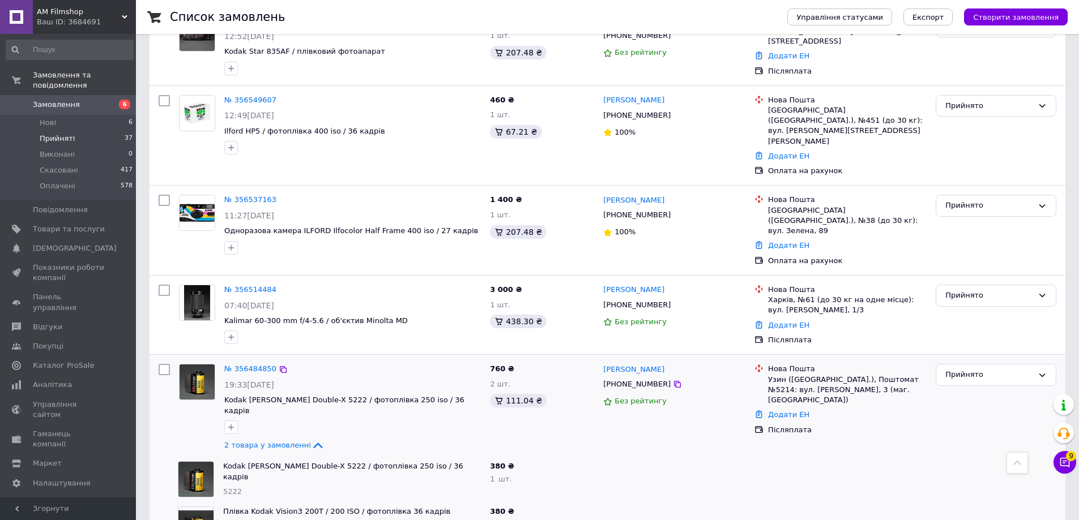
drag, startPoint x: 683, startPoint y: 306, endPoint x: 575, endPoint y: 303, distance: 108.2
click at [575, 360] on div "№ 356484850 19:33, 09.08.2025 Kodak EASTMAN Double-X 5222 / фотоплівка 250 iso …" at bounding box center [607, 408] width 907 height 97
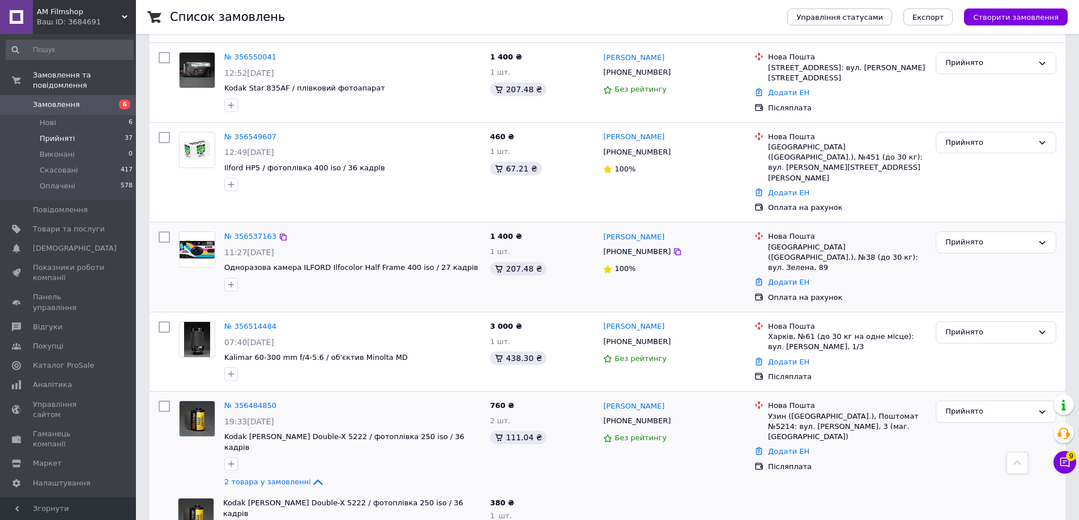
scroll to position [550, 0]
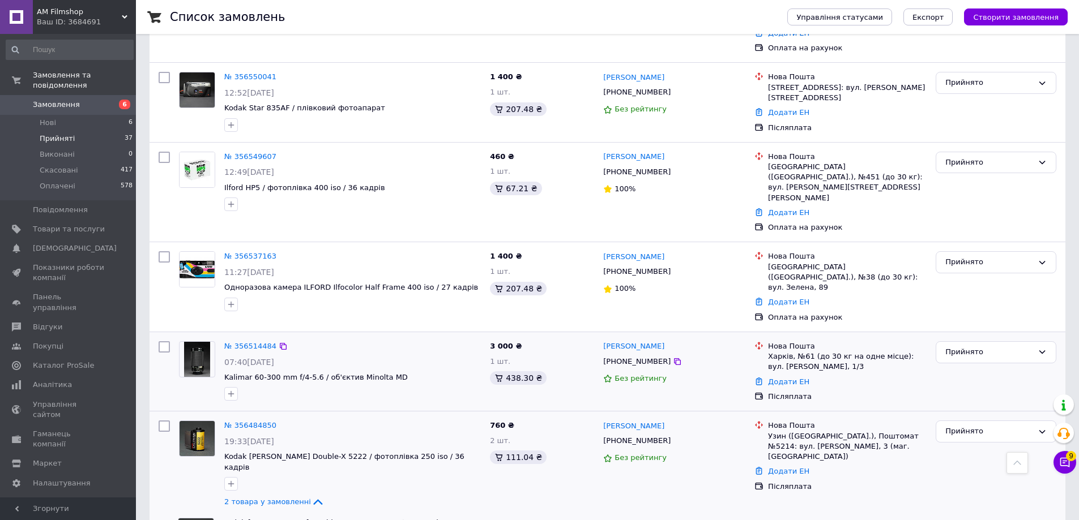
click at [434, 373] on span "Kalimar 60-300 mm f/4-5.6 / об'єктив Minolta MD" at bounding box center [352, 378] width 256 height 11
click at [374, 373] on span "Kalimar 60-300 mm f/4-5.6 / об'єктив Minolta MD" at bounding box center [315, 377] width 183 height 8
drag, startPoint x: 527, startPoint y: 280, endPoint x: 487, endPoint y: 284, distance: 39.8
click at [487, 337] on div "3 000 ₴ 1 шт. 438.30 ₴" at bounding box center [541, 372] width 113 height 70
click at [354, 373] on span "Kalimar 60-300 mm f/4-5.6 / об'єктив Minolta MD" at bounding box center [315, 377] width 183 height 8
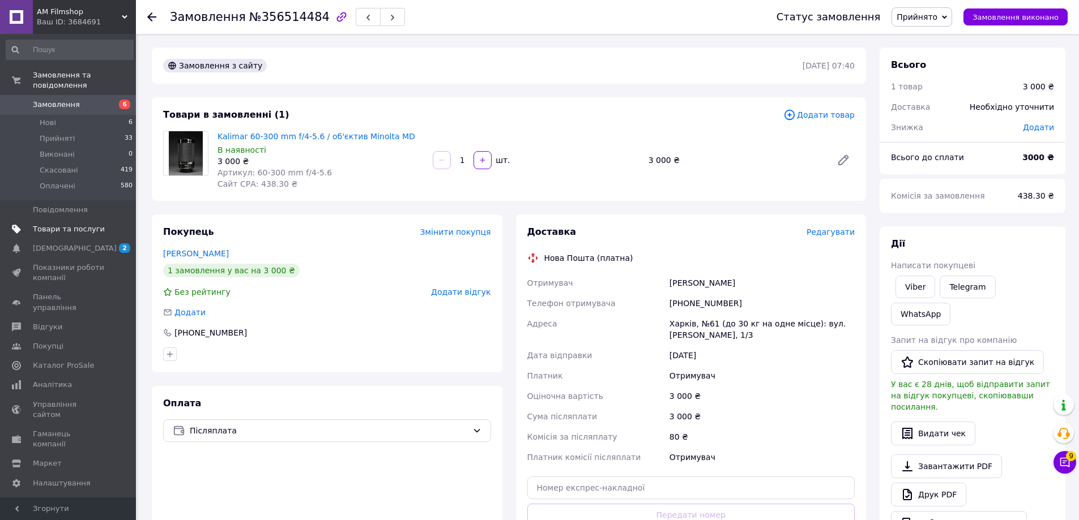
click at [65, 224] on span "Товари та послуги" at bounding box center [69, 229] width 72 height 10
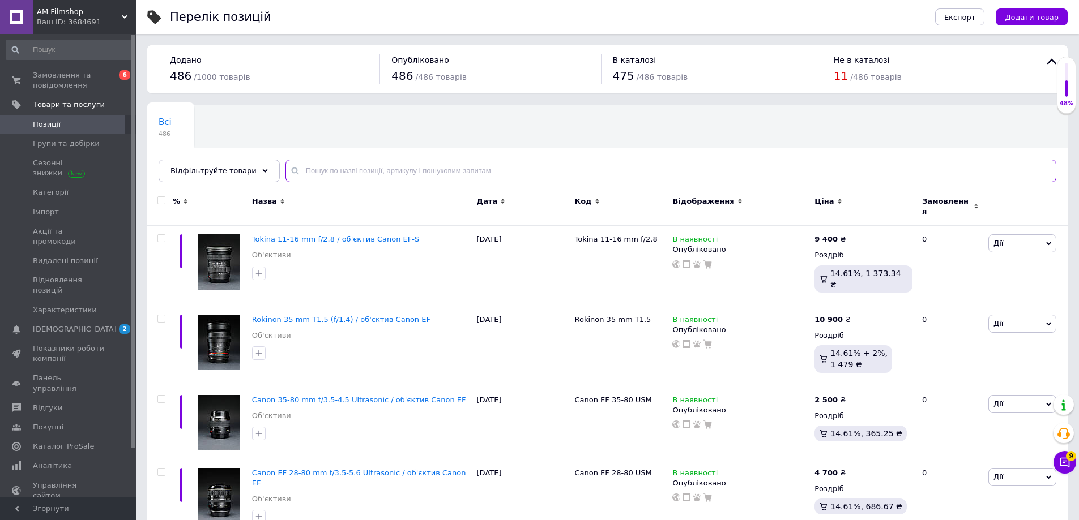
click at [389, 168] on input "text" at bounding box center [670, 171] width 771 height 23
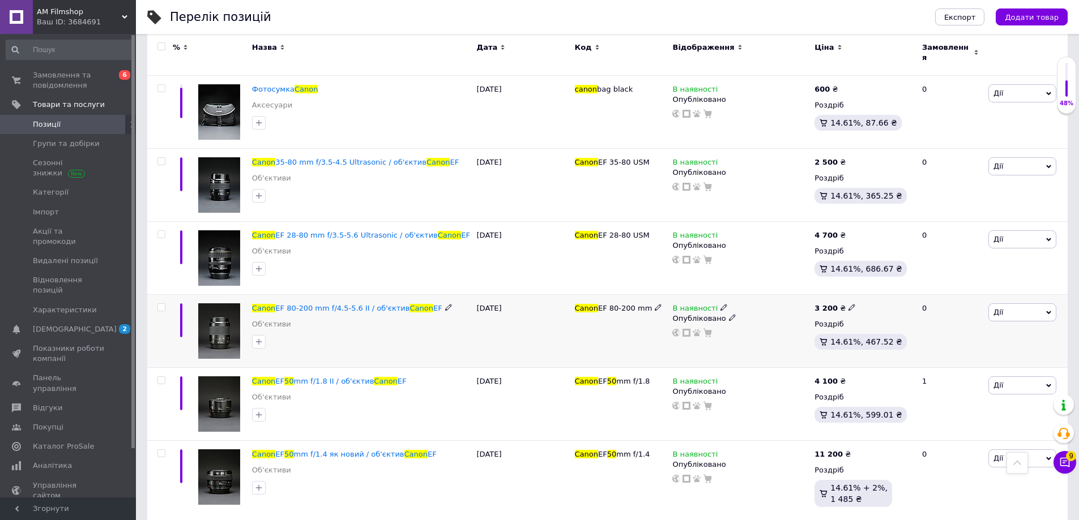
scroll to position [396, 0]
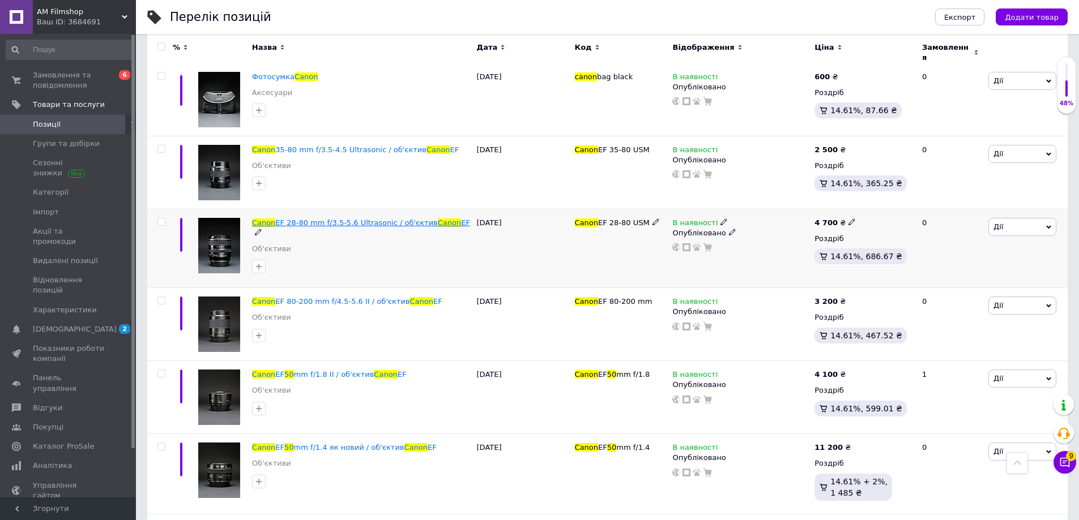
type input "canon 50"
click at [335, 219] on span "EF 28-80 mm f/3.5-5.6 Ultrasonic / об'єктив" at bounding box center [356, 223] width 162 height 8
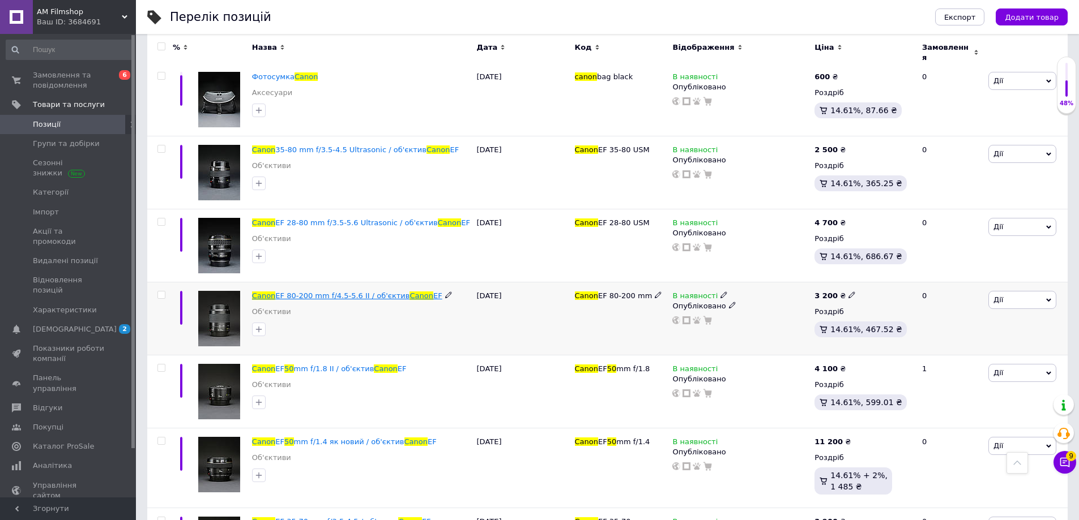
click at [324, 292] on span "EF 80-200 mm f/4.5-5.6 II / об'єктив" at bounding box center [342, 296] width 134 height 8
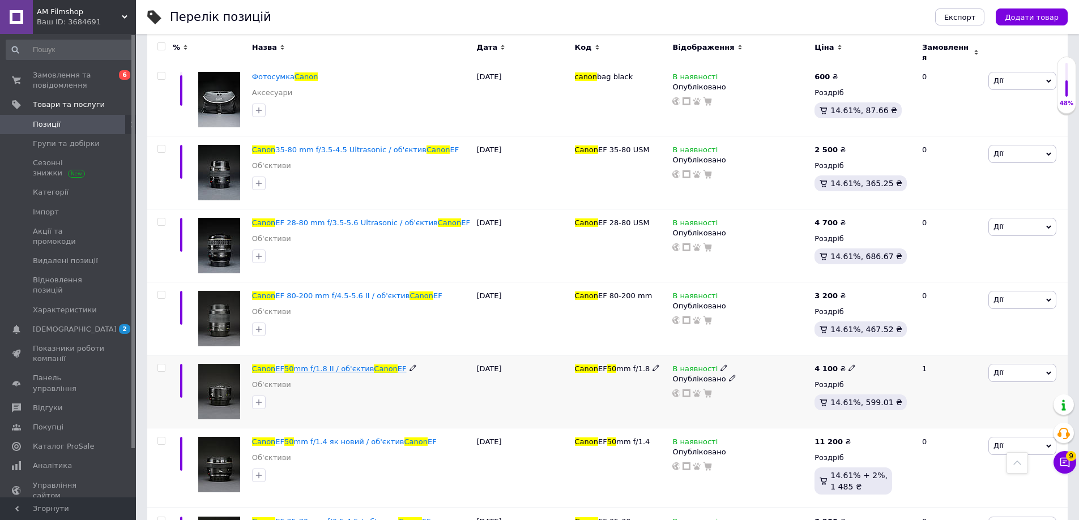
click at [342, 365] on span "mm f/1.8 II / об'єктив" at bounding box center [334, 369] width 80 height 8
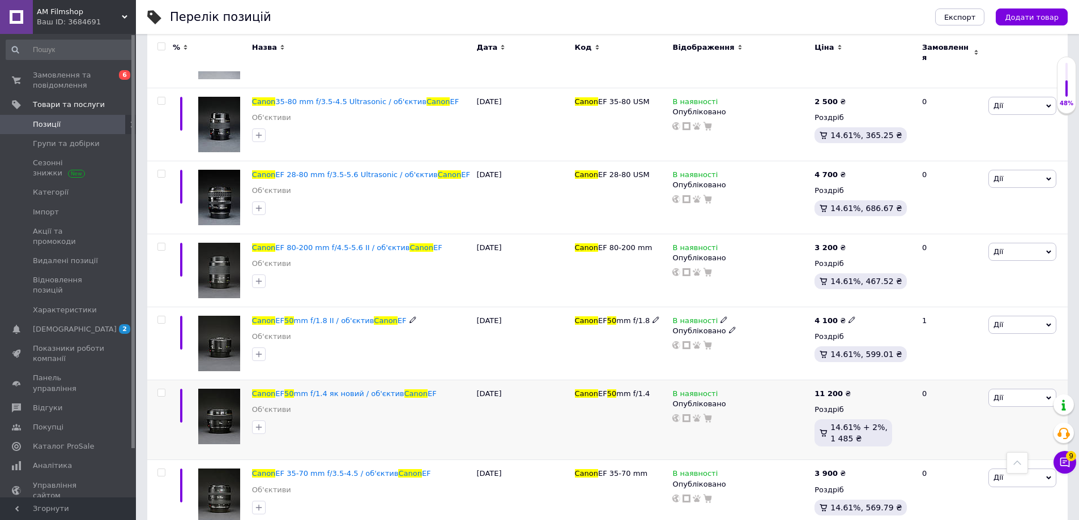
scroll to position [510, 0]
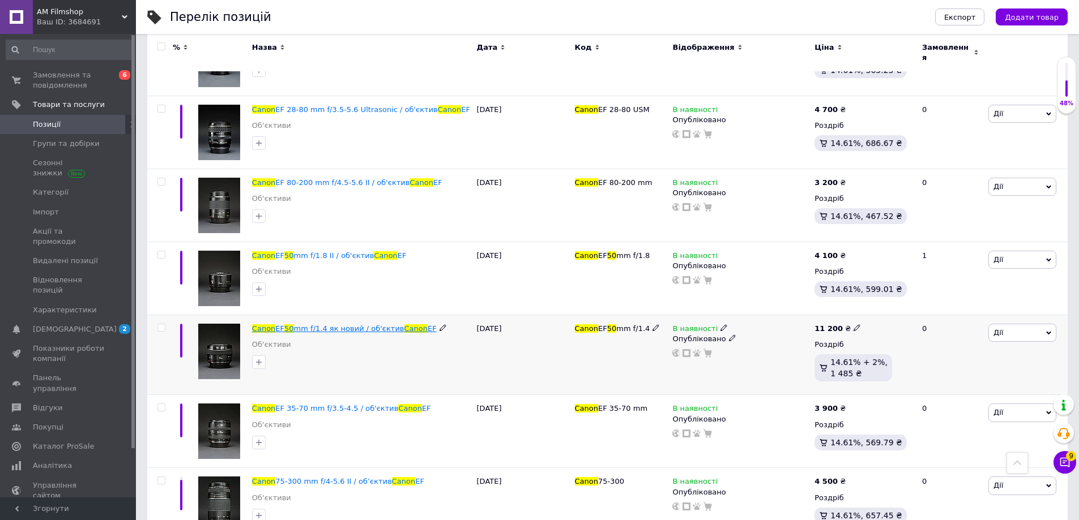
click at [357, 324] on span "mm f/1.4 як новий / об'єктив" at bounding box center [349, 328] width 110 height 8
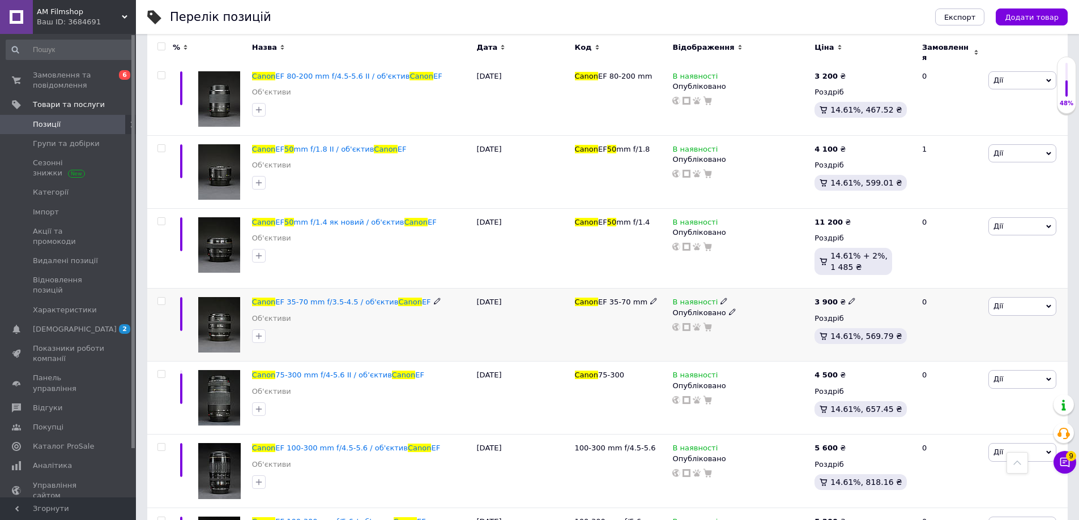
scroll to position [623, 0]
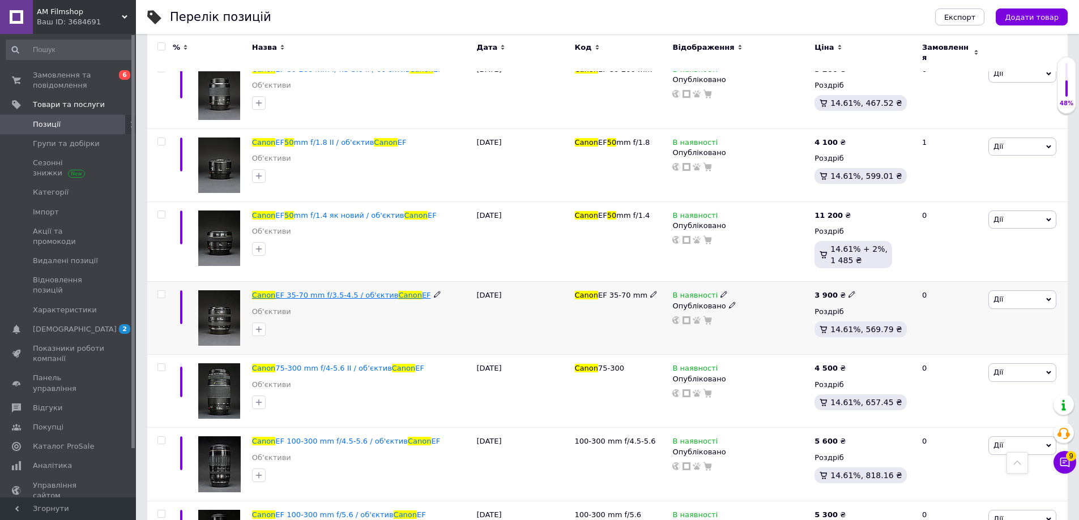
click at [335, 291] on span "EF 35-70 mm f/3.5-4.5 / об'єктив" at bounding box center [336, 295] width 123 height 8
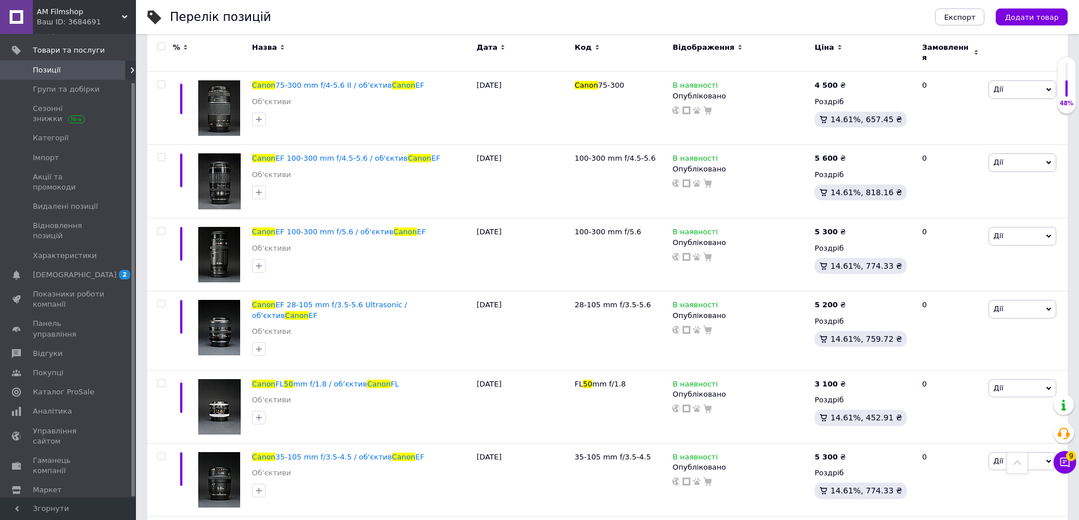
scroll to position [1076, 0]
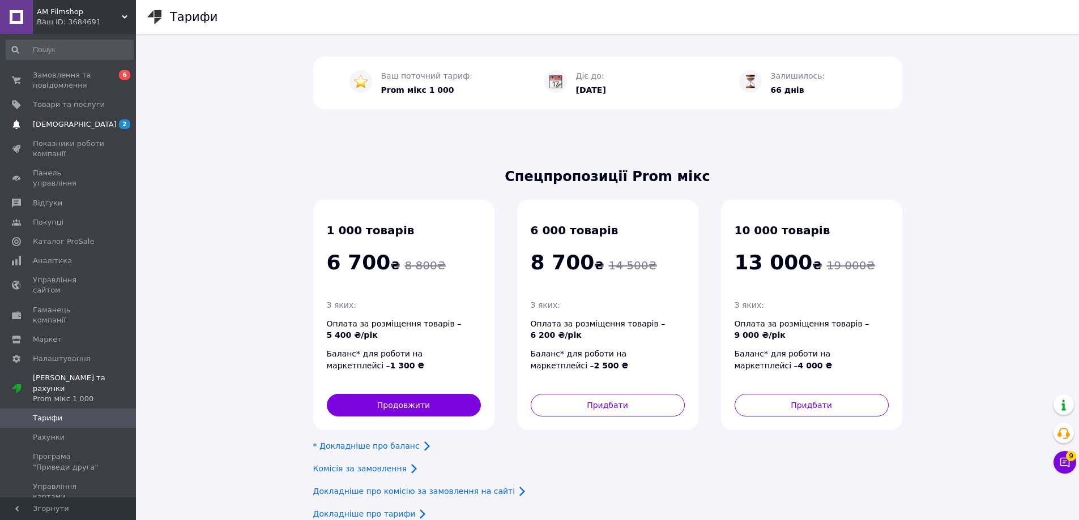
click at [70, 123] on span "[DEMOGRAPHIC_DATA]" at bounding box center [75, 124] width 84 height 10
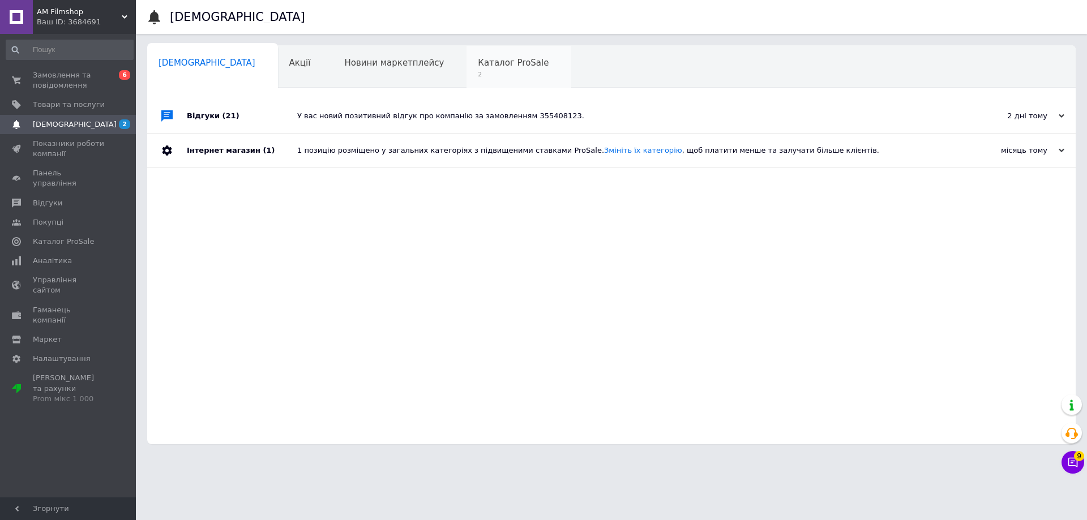
click at [478, 61] on span "Каталог ProSale" at bounding box center [513, 63] width 71 height 10
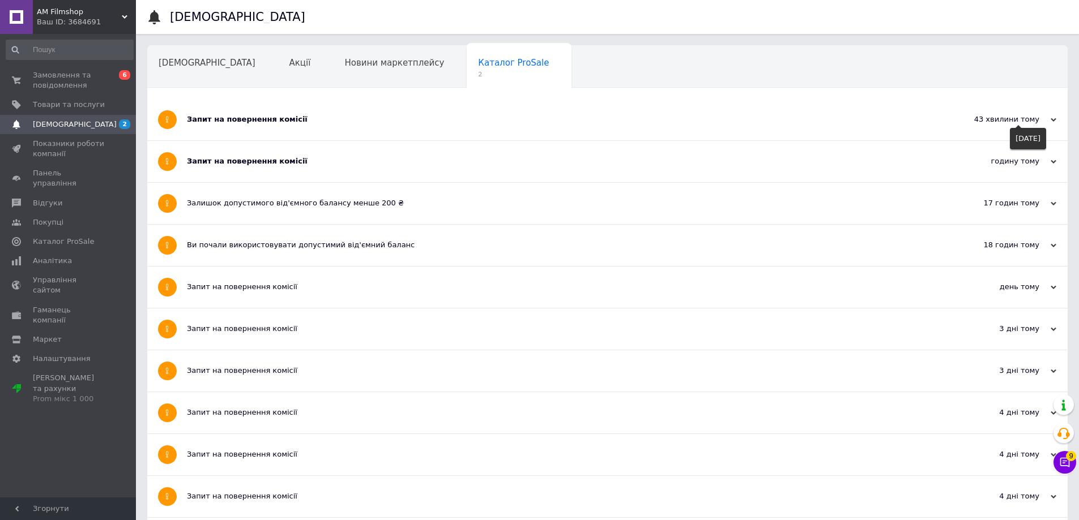
click at [1051, 122] on icon at bounding box center [1053, 120] width 6 height 6
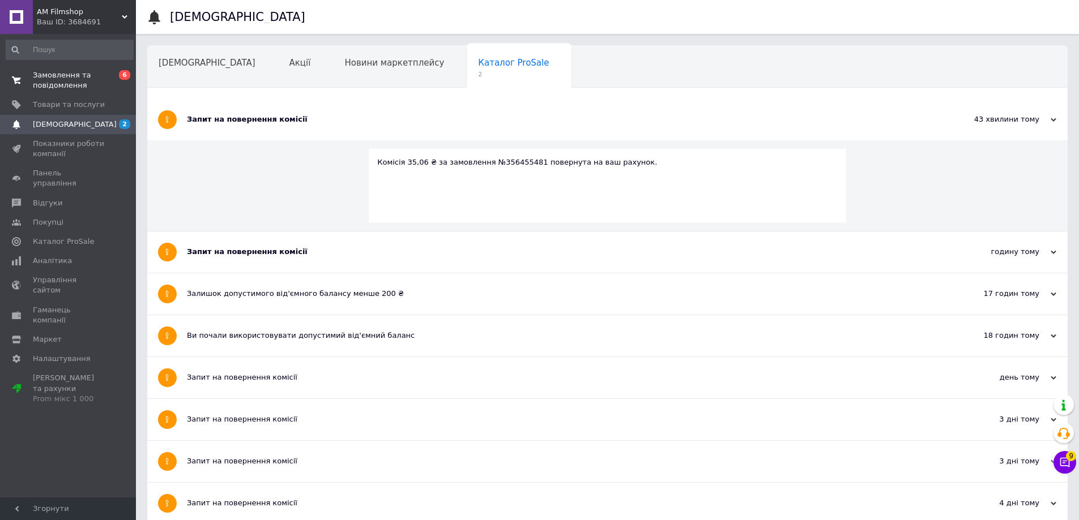
click at [54, 78] on span "Замовлення та повідомлення" at bounding box center [69, 80] width 72 height 20
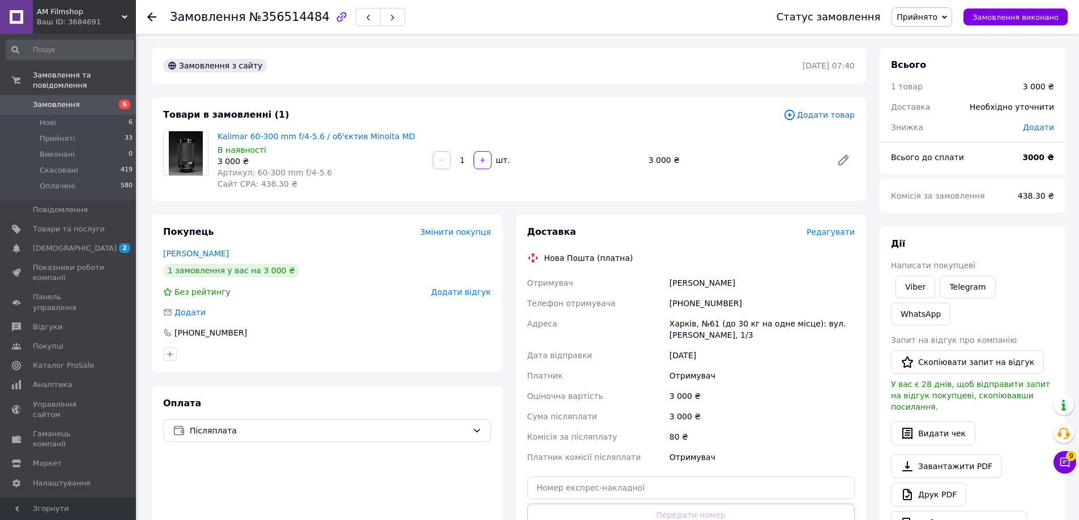
click at [707, 305] on div "[PHONE_NUMBER]" at bounding box center [762, 303] width 190 height 20
drag, startPoint x: 696, startPoint y: 442, endPoint x: 519, endPoint y: 439, distance: 177.2
click at [519, 439] on div "Доставка Редагувати Нова Пошта (платна) Отримувач Попадченко Геннадий Телефон о…" at bounding box center [691, 402] width 350 height 374
click at [446, 78] on div "Замовлення з сайту 10.08.2025 | 07:40" at bounding box center [509, 66] width 714 height 36
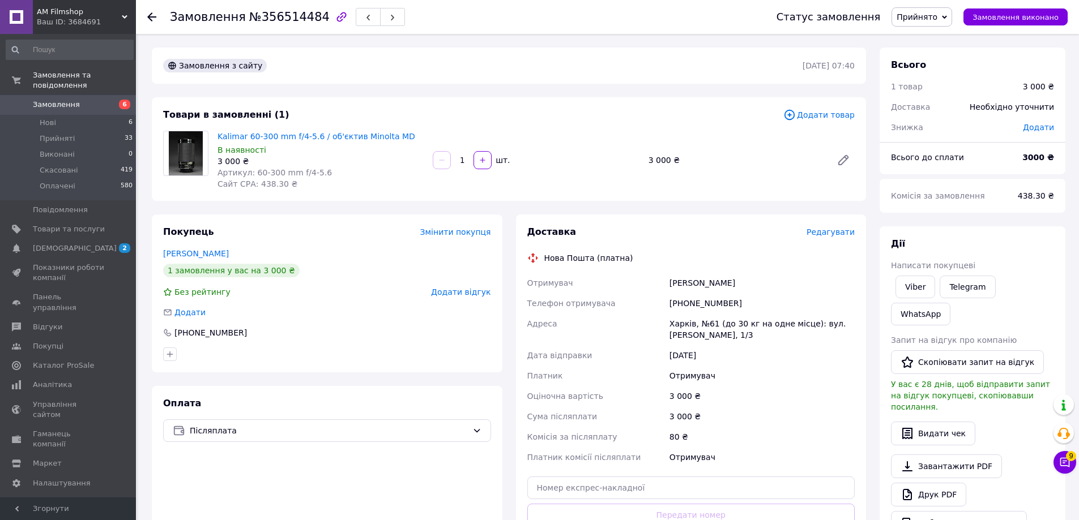
click at [447, 75] on div "Замовлення з сайту 10.08.2025 | 07:40" at bounding box center [509, 66] width 714 height 36
click at [448, 74] on div "Замовлення з сайту" at bounding box center [482, 66] width 642 height 18
drag, startPoint x: 739, startPoint y: 299, endPoint x: 696, endPoint y: 306, distance: 43.7
click at [696, 306] on div "[PHONE_NUMBER]" at bounding box center [762, 303] width 190 height 20
click at [453, 75] on div "Замовлення з сайту 10.08.2025 | 07:40" at bounding box center [509, 66] width 714 height 36
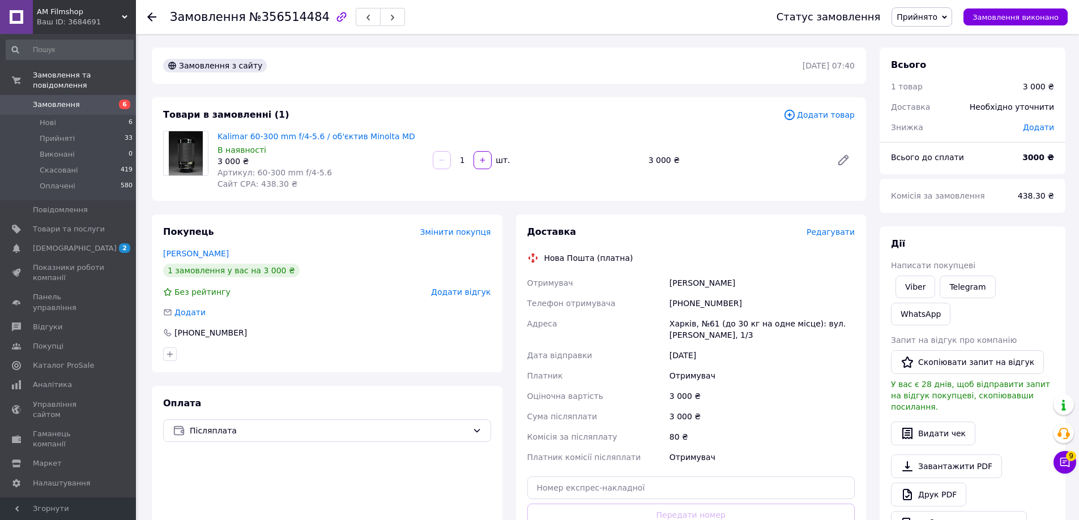
click at [373, 62] on div "Замовлення з сайту" at bounding box center [482, 66] width 642 height 18
click at [699, 305] on div "[PHONE_NUMBER]" at bounding box center [762, 303] width 190 height 20
click at [965, 289] on link "Telegram" at bounding box center [966, 287] width 55 height 23
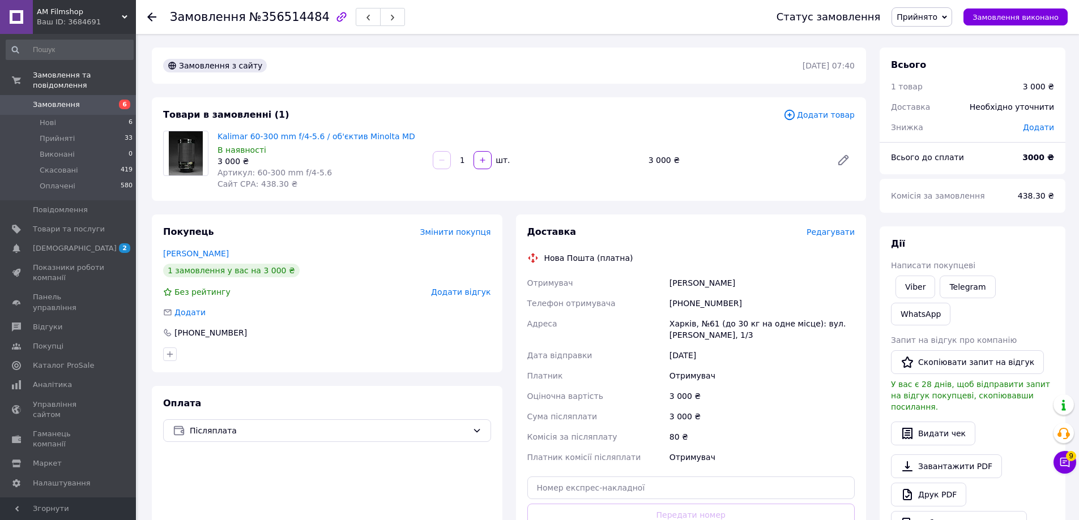
click at [151, 18] on use at bounding box center [151, 16] width 9 height 9
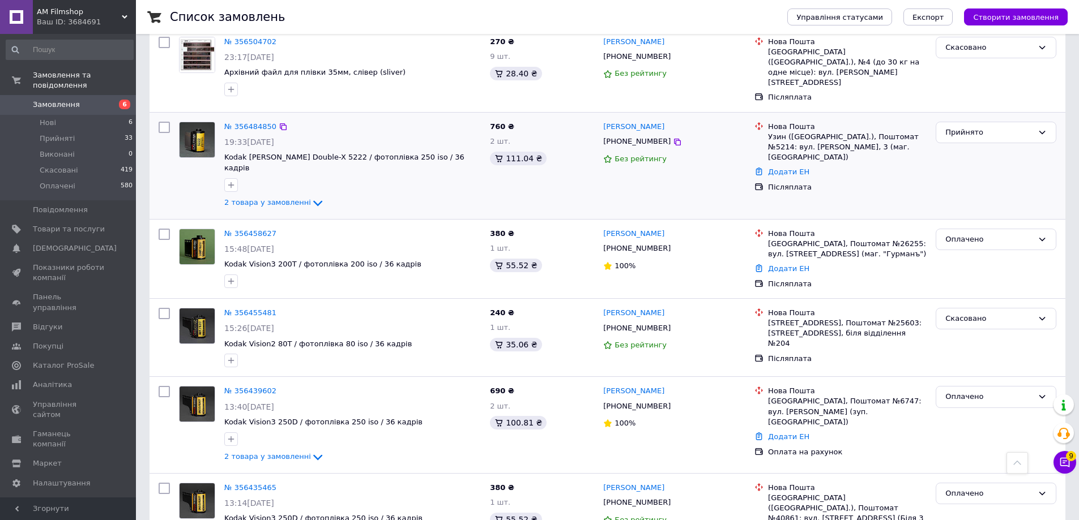
scroll to position [1642, 0]
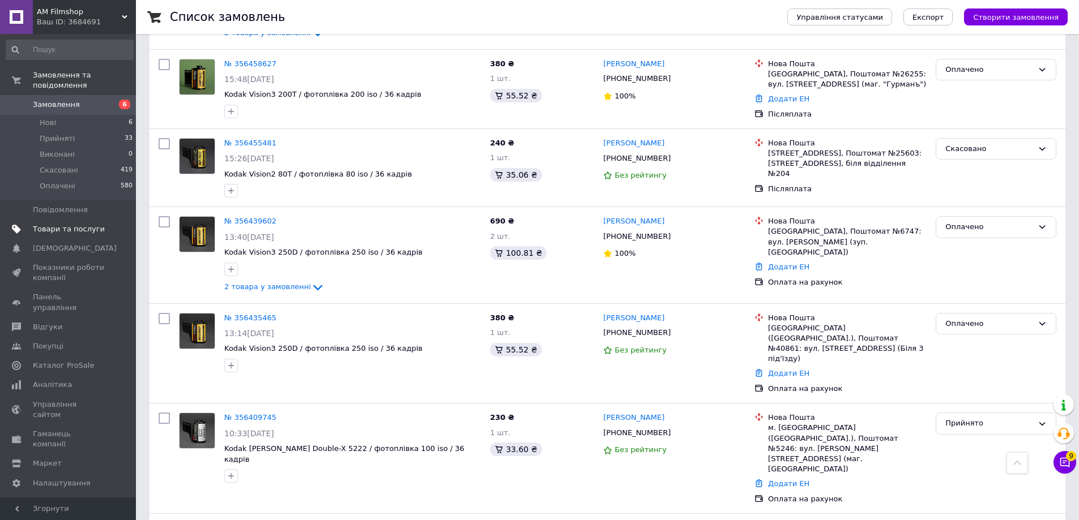
click at [79, 224] on span "Товари та послуги" at bounding box center [69, 229] width 72 height 10
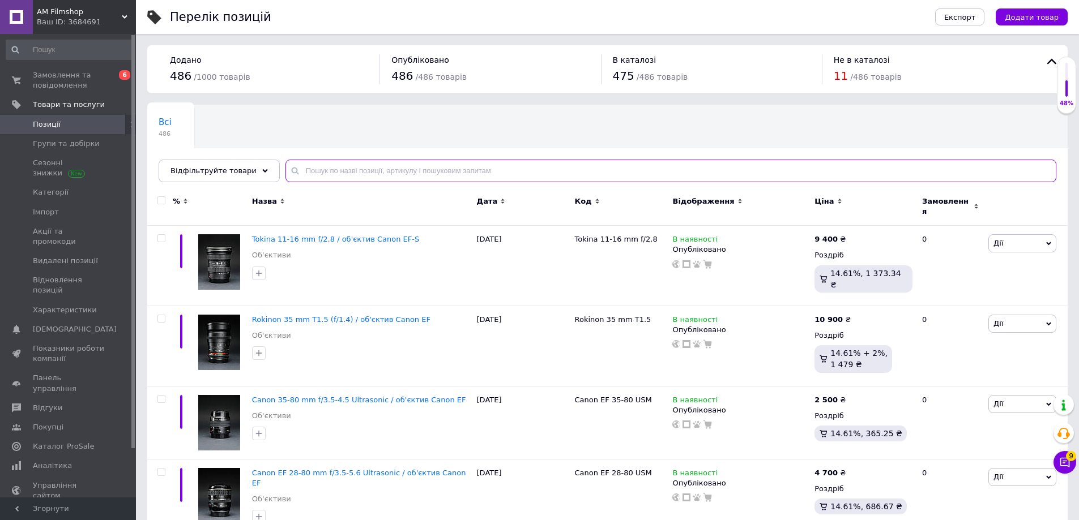
click at [340, 168] on input "text" at bounding box center [670, 171] width 771 height 23
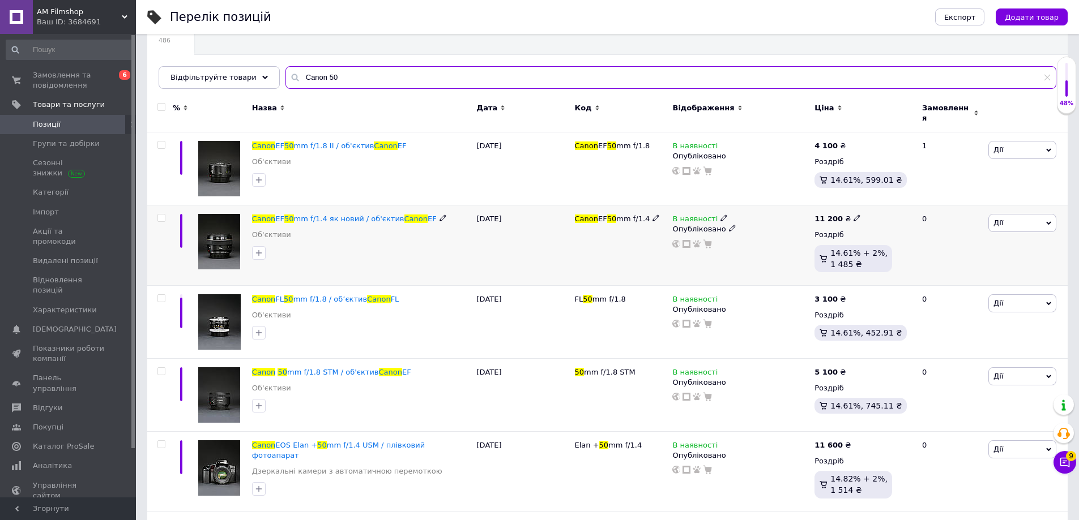
scroll to position [113, 0]
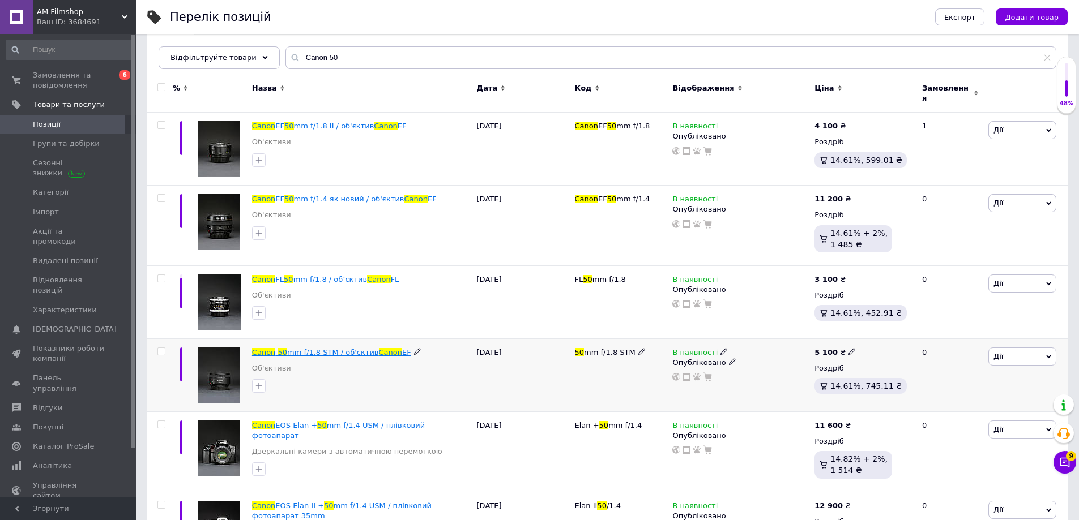
click at [349, 348] on span "mm f/1.8 STM / об'єктив" at bounding box center [333, 352] width 92 height 8
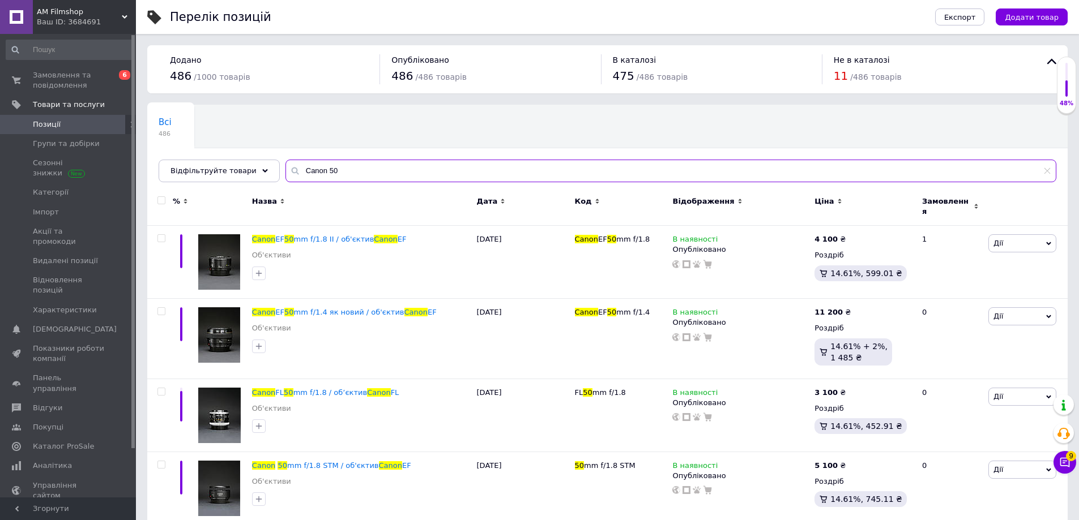
click at [358, 172] on input "Canon 50" at bounding box center [670, 171] width 771 height 23
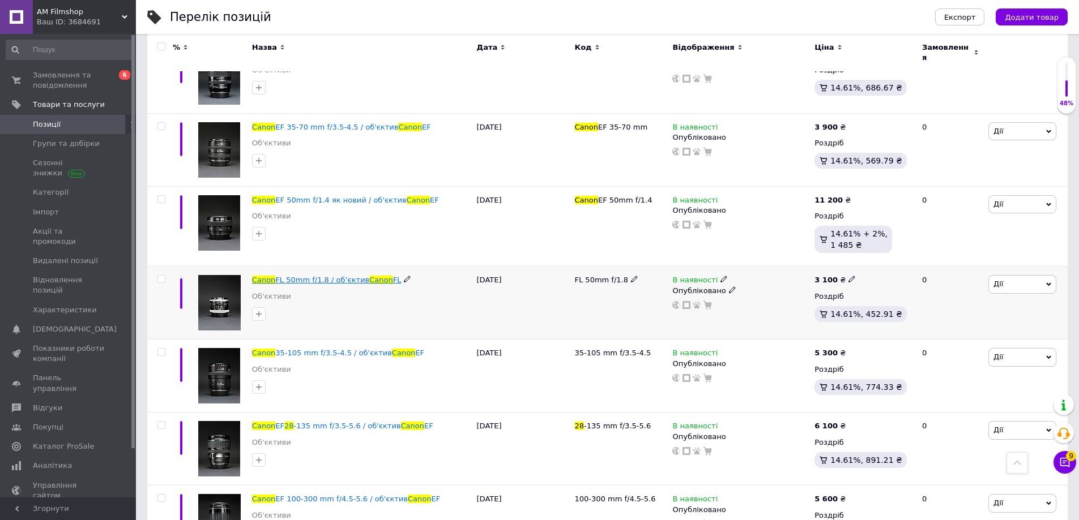
scroll to position [849, 0]
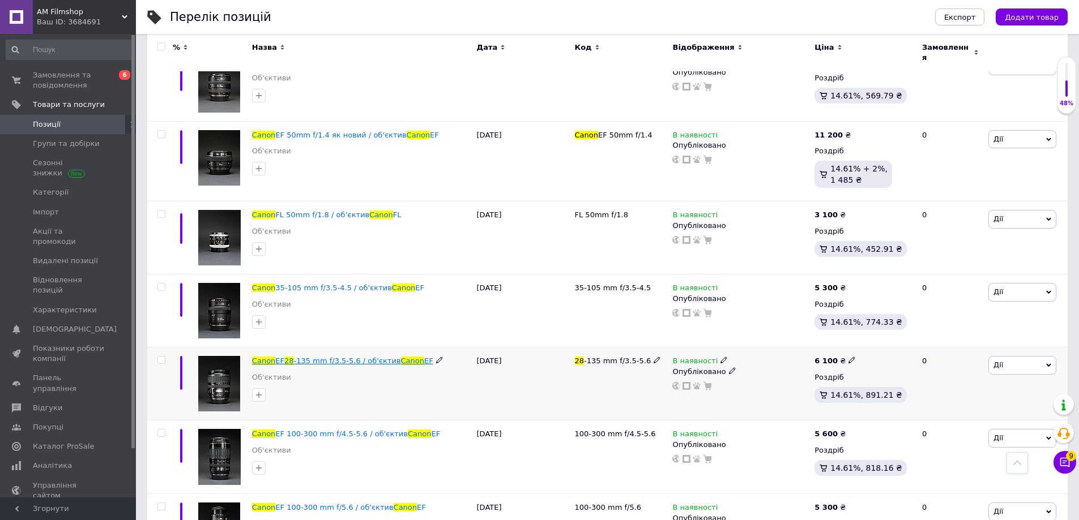
type input "Canon 28"
click at [373, 357] on span "-135 mm f/3.5-5.6 / об'єктив" at bounding box center [347, 361] width 107 height 8
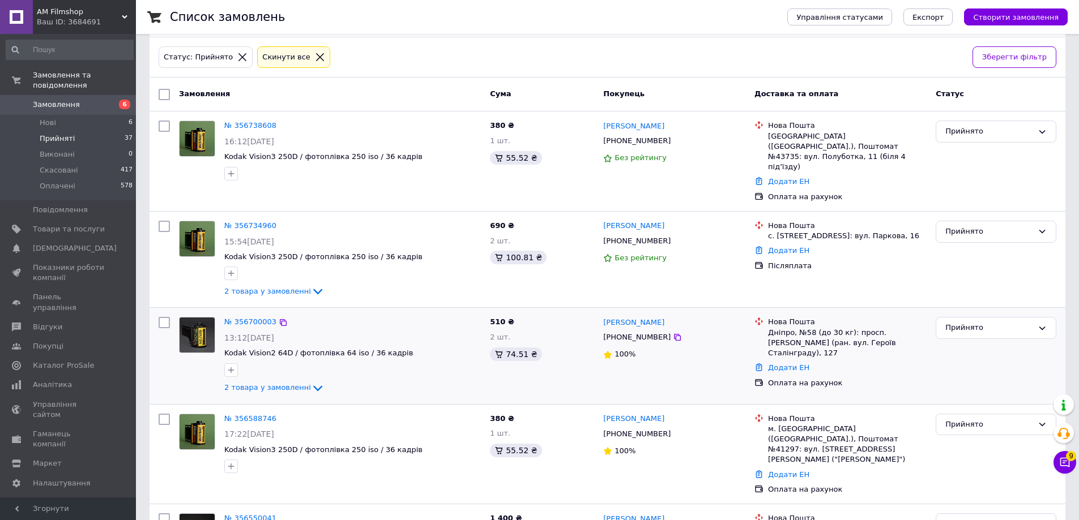
scroll to position [226, 0]
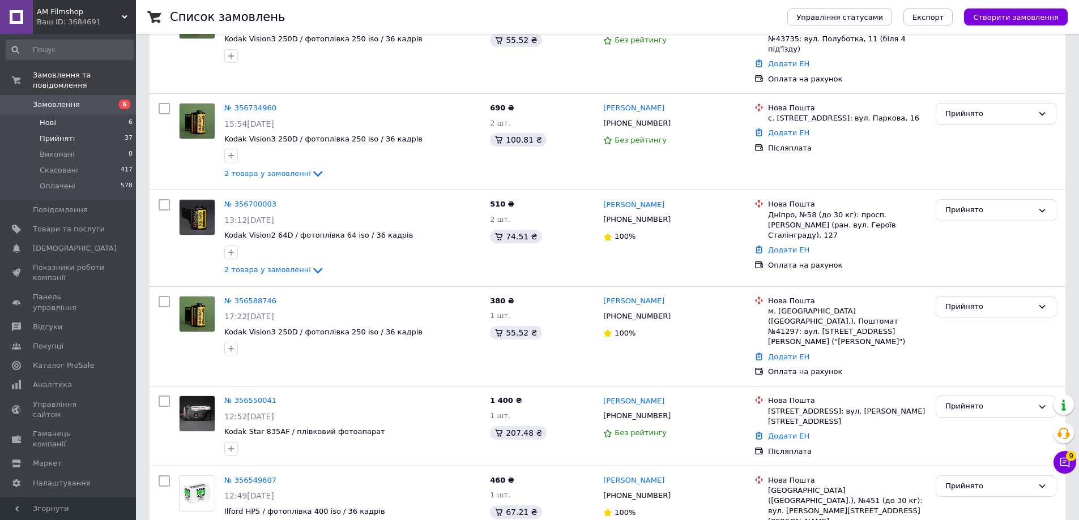
click at [48, 118] on span "Нові" at bounding box center [48, 123] width 16 height 10
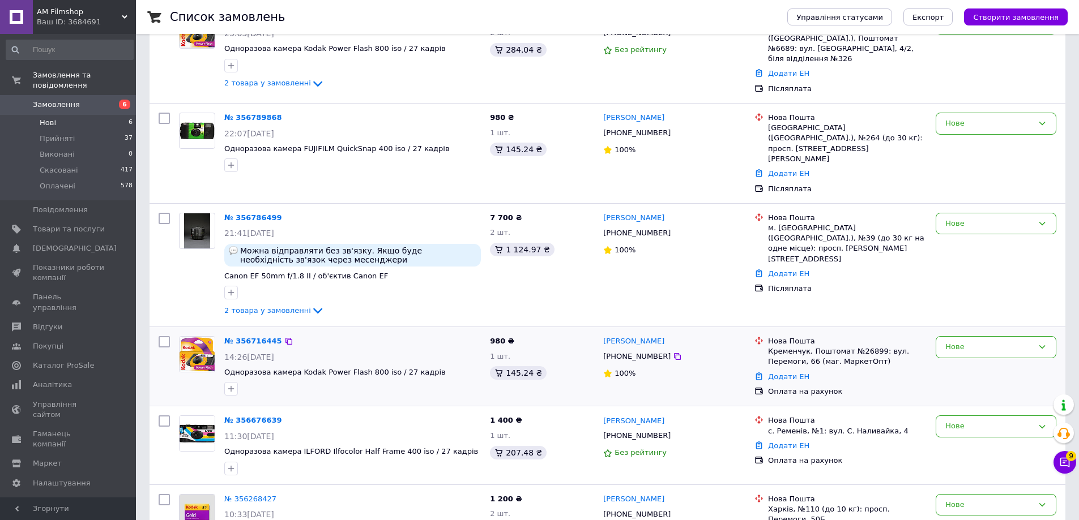
scroll to position [226, 0]
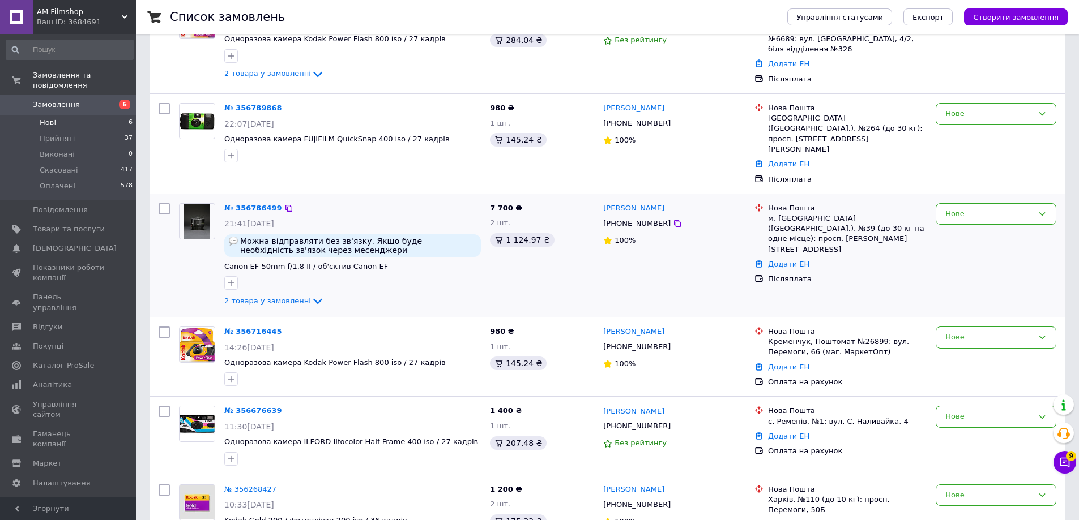
click at [289, 297] on span "2 товара у замовленні" at bounding box center [267, 301] width 87 height 8
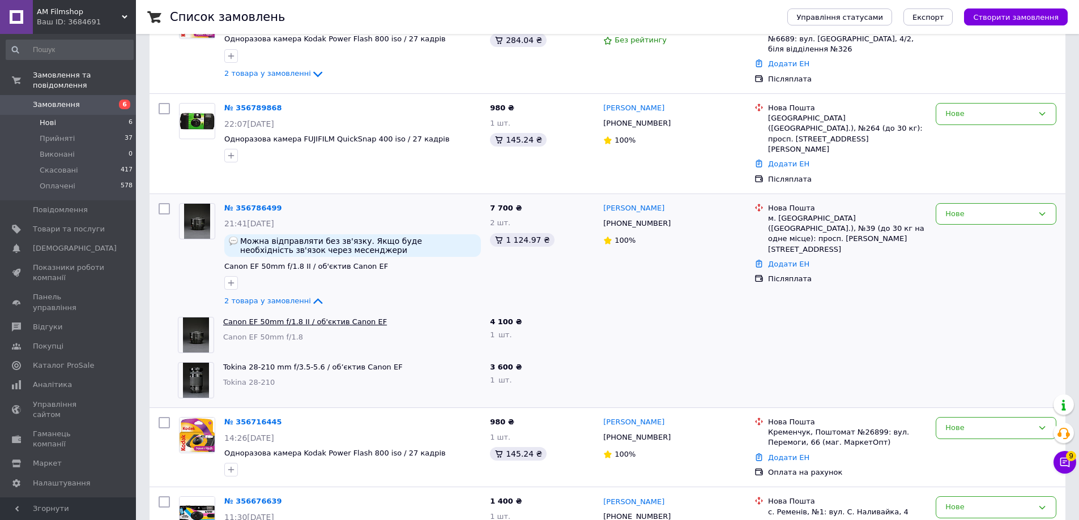
click at [323, 318] on link "Canon EF 50mm f/1.8 II / об'єктив Canon EF" at bounding box center [305, 322] width 164 height 8
click at [314, 363] on link "Tokina 28-210 mm f/3.5-5.6 / обʼєктив Canon EF" at bounding box center [312, 367] width 179 height 8
click at [58, 224] on span "Товари та послуги" at bounding box center [69, 229] width 72 height 10
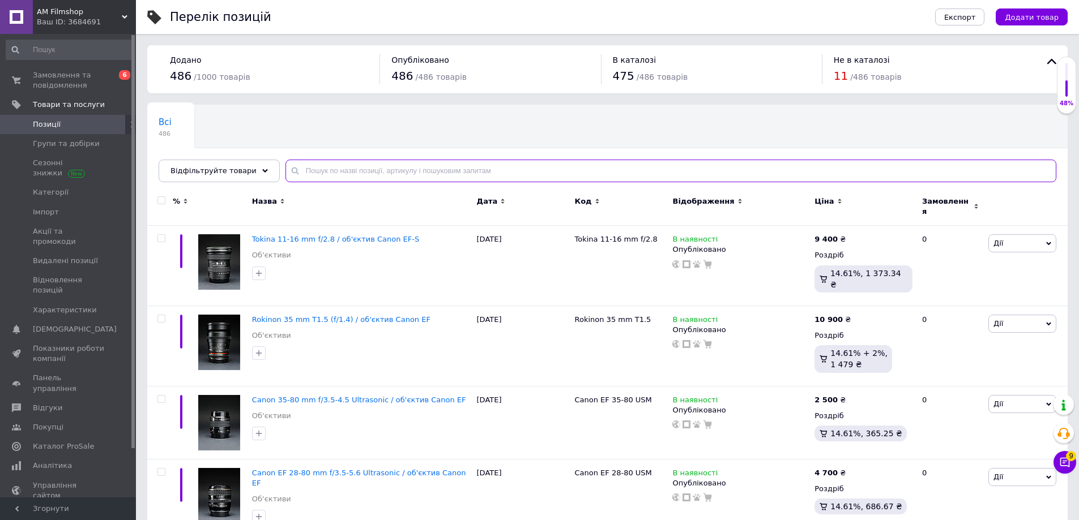
click at [355, 171] on input "text" at bounding box center [670, 171] width 771 height 23
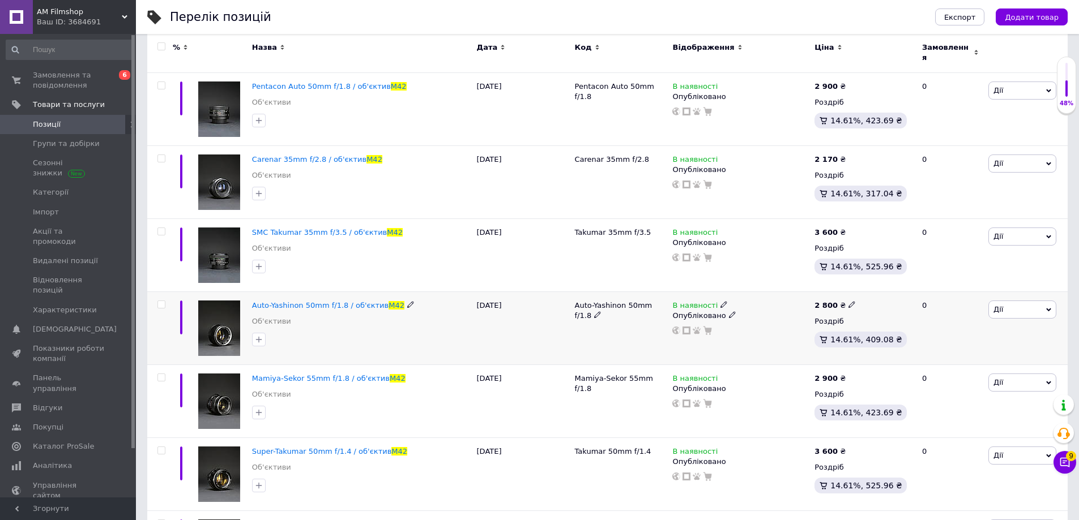
scroll to position [340, 0]
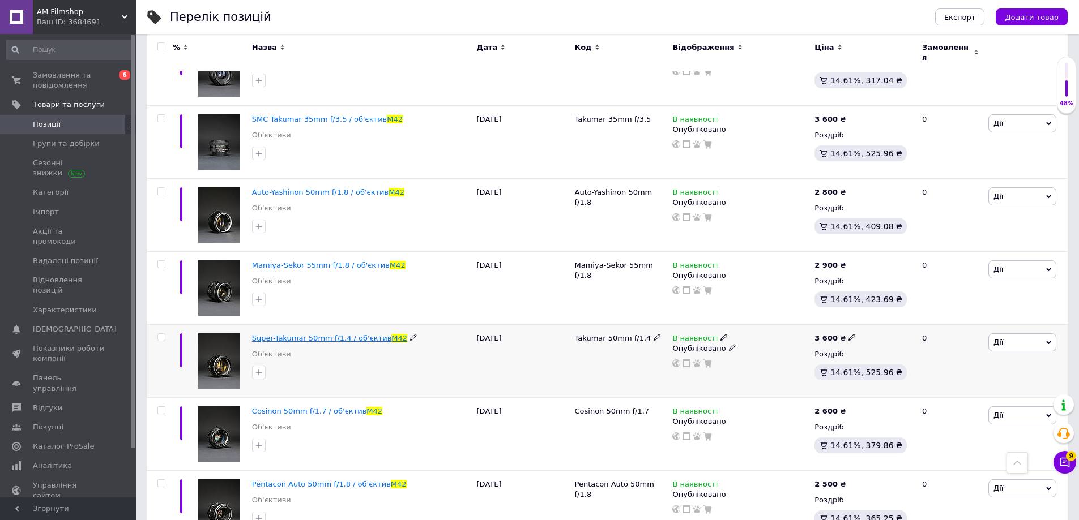
click at [370, 334] on span "Super-Takumar 50mm f/1.4 / об'єктив" at bounding box center [321, 338] width 139 height 8
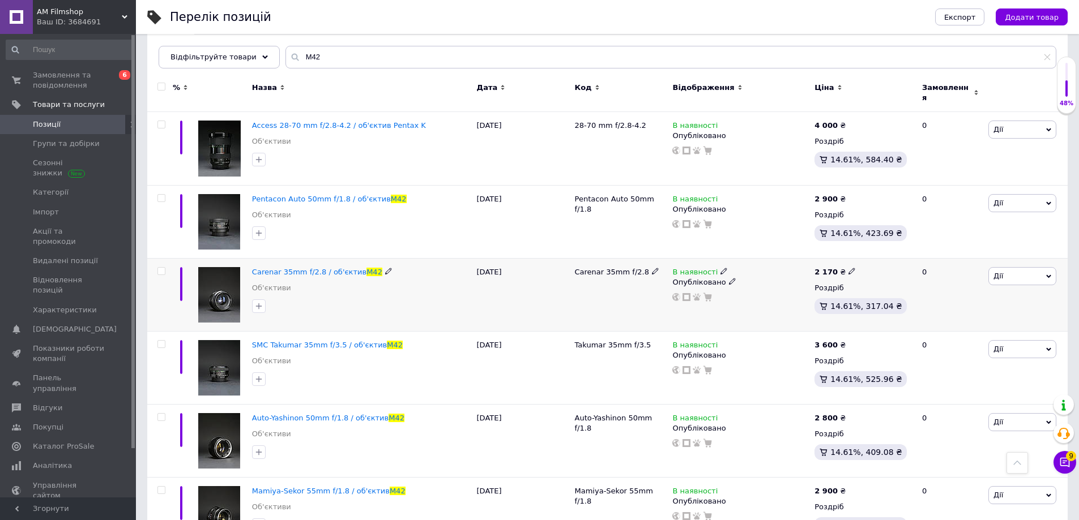
scroll to position [0, 0]
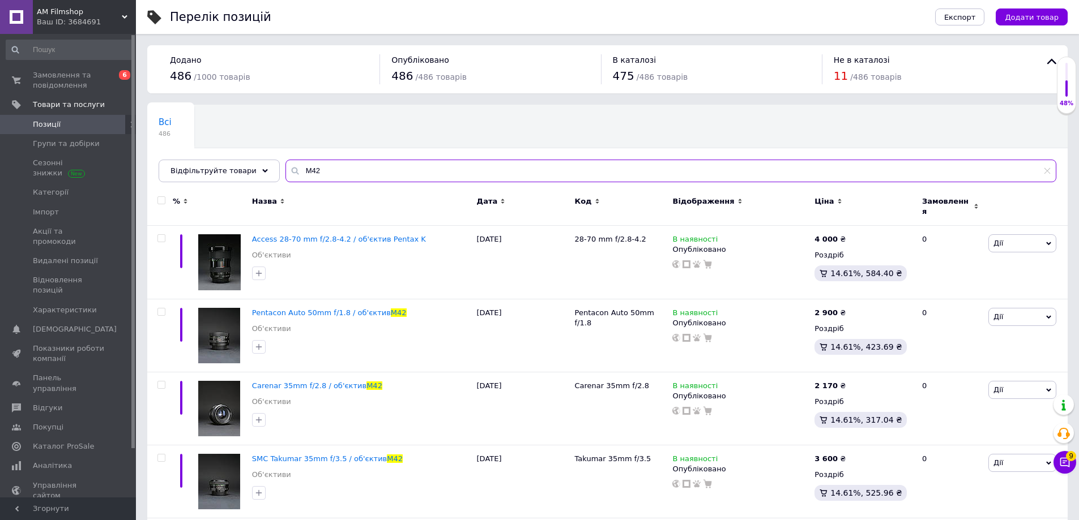
click at [324, 164] on input "M42" at bounding box center [670, 171] width 771 height 23
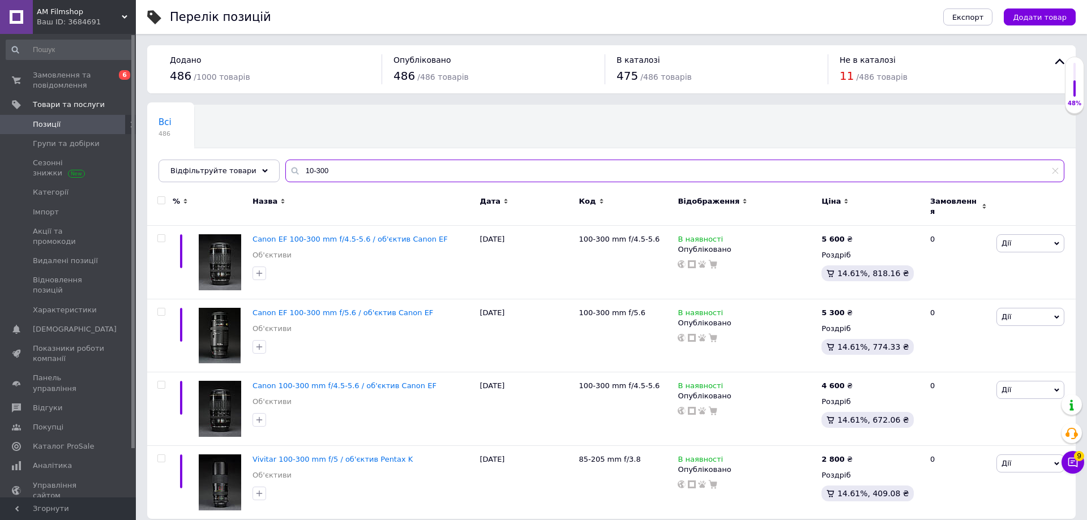
click at [302, 173] on input "10-300" at bounding box center [674, 171] width 779 height 23
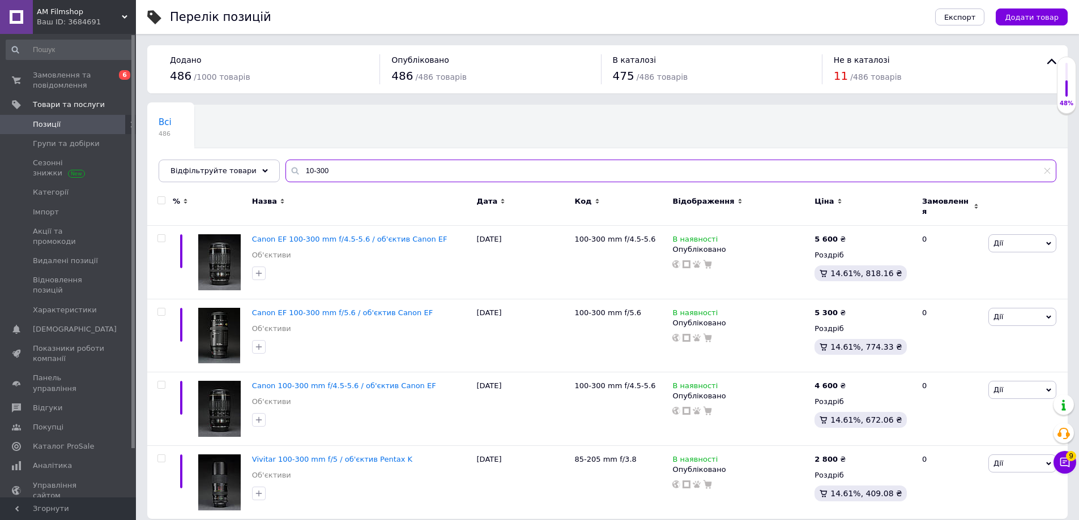
click at [298, 171] on input "10-300" at bounding box center [670, 171] width 771 height 23
type input "100-300"
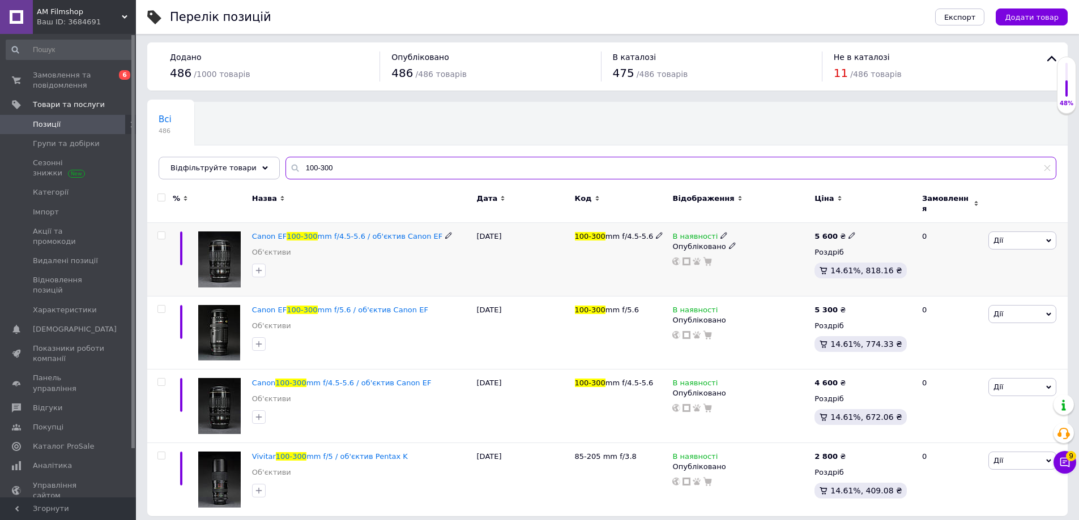
scroll to position [3, 0]
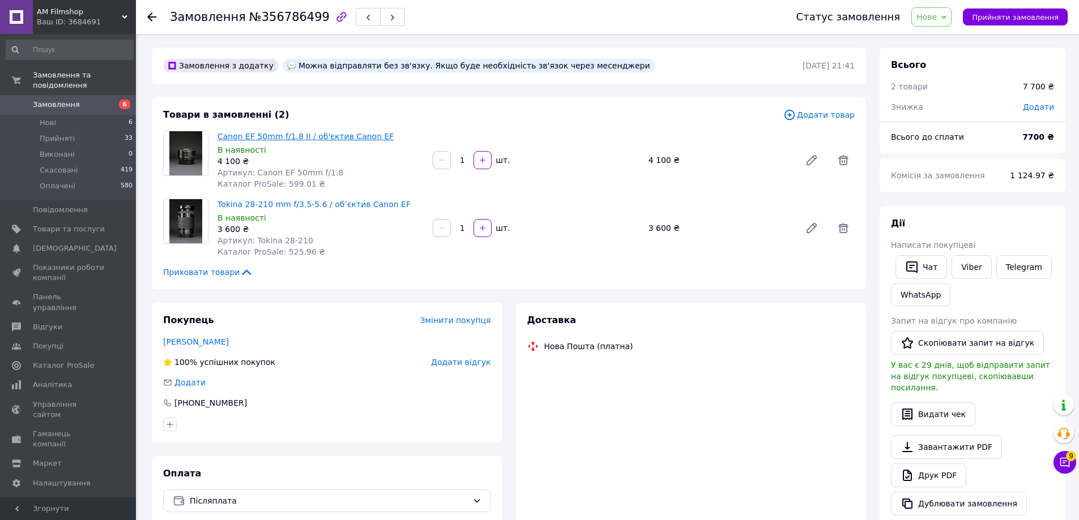
click at [267, 138] on link "Canon EF 50mm f/1.8 II / об'єктив Canon EF" at bounding box center [305, 136] width 176 height 9
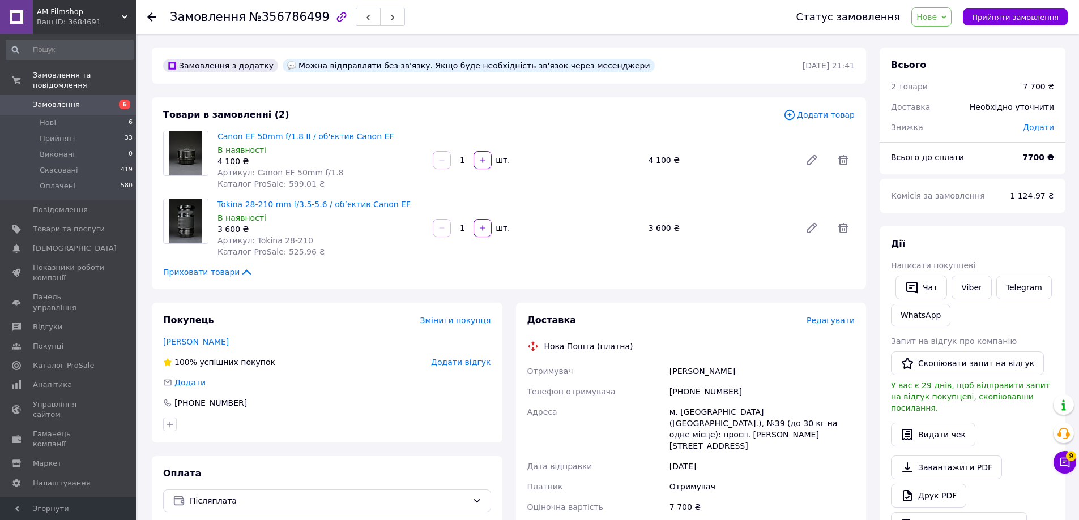
click at [313, 202] on link "Tokina 28-210 mm f/3.5-5.6 / обʼєктив Canon EF" at bounding box center [313, 204] width 193 height 9
